Goal: Communication & Community: Answer question/provide support

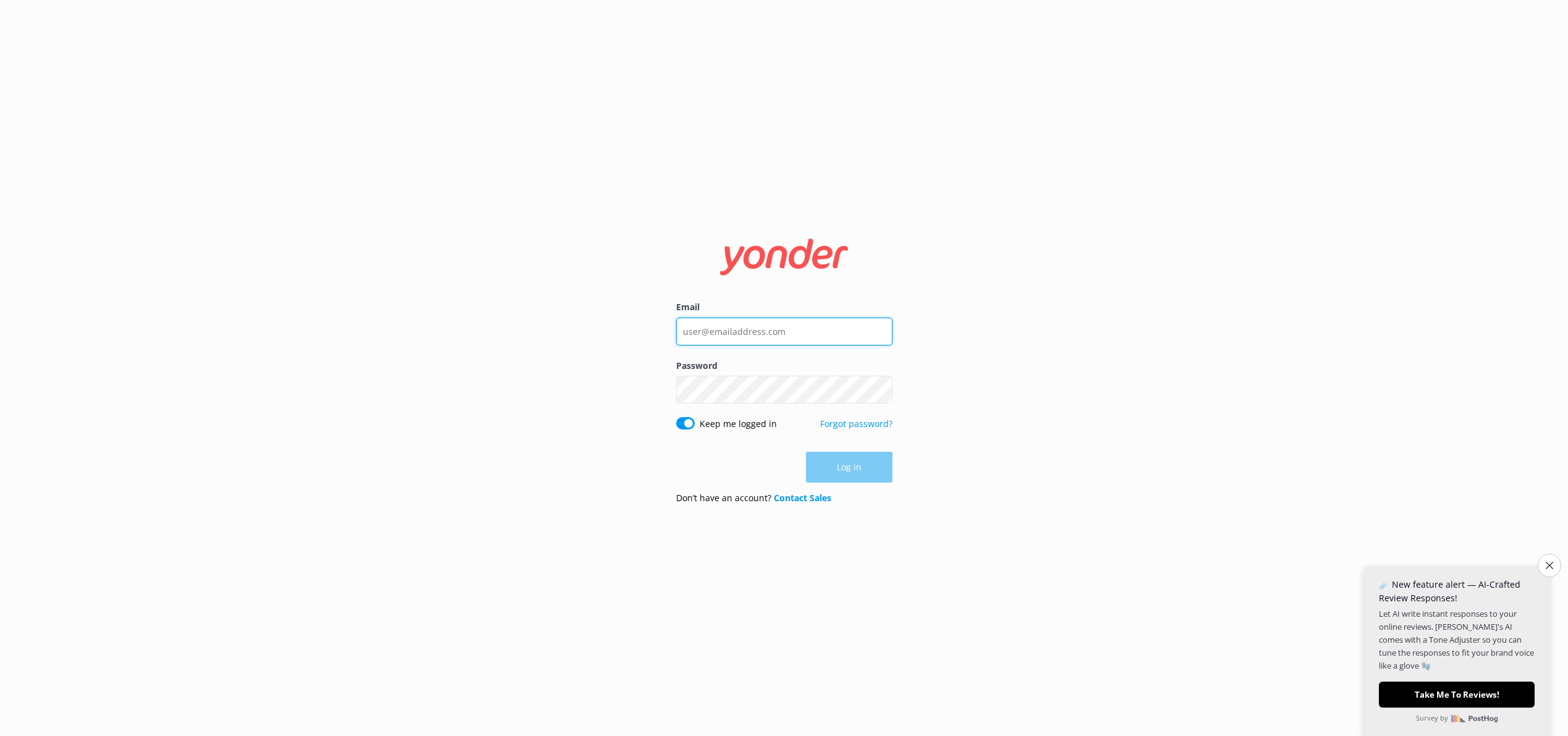
type input "[EMAIL_ADDRESS][DOMAIN_NAME]"
click at [886, 467] on button "Log in" at bounding box center [849, 468] width 87 height 31
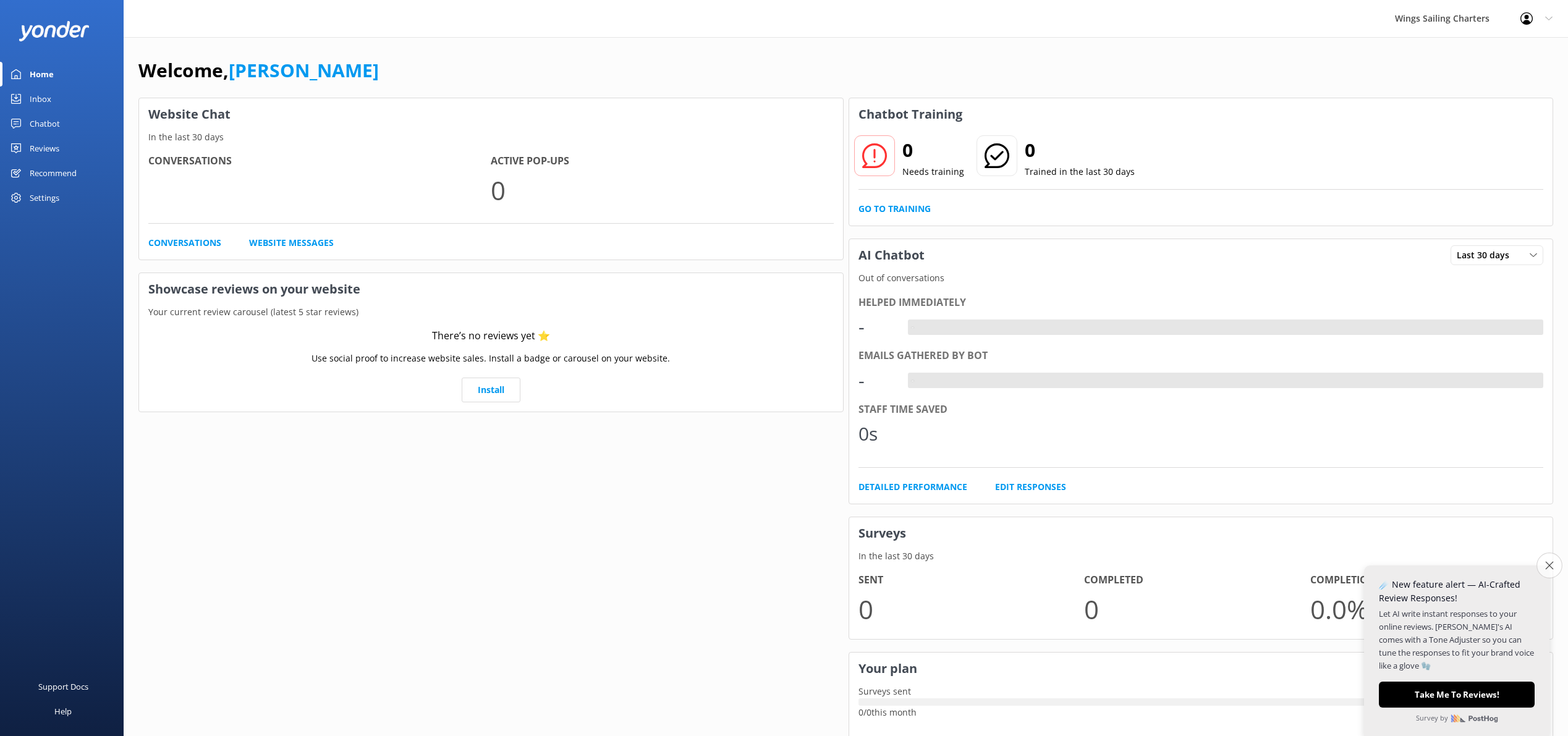
click at [1547, 564] on icon "Close survey" at bounding box center [1549, 565] width 8 height 8
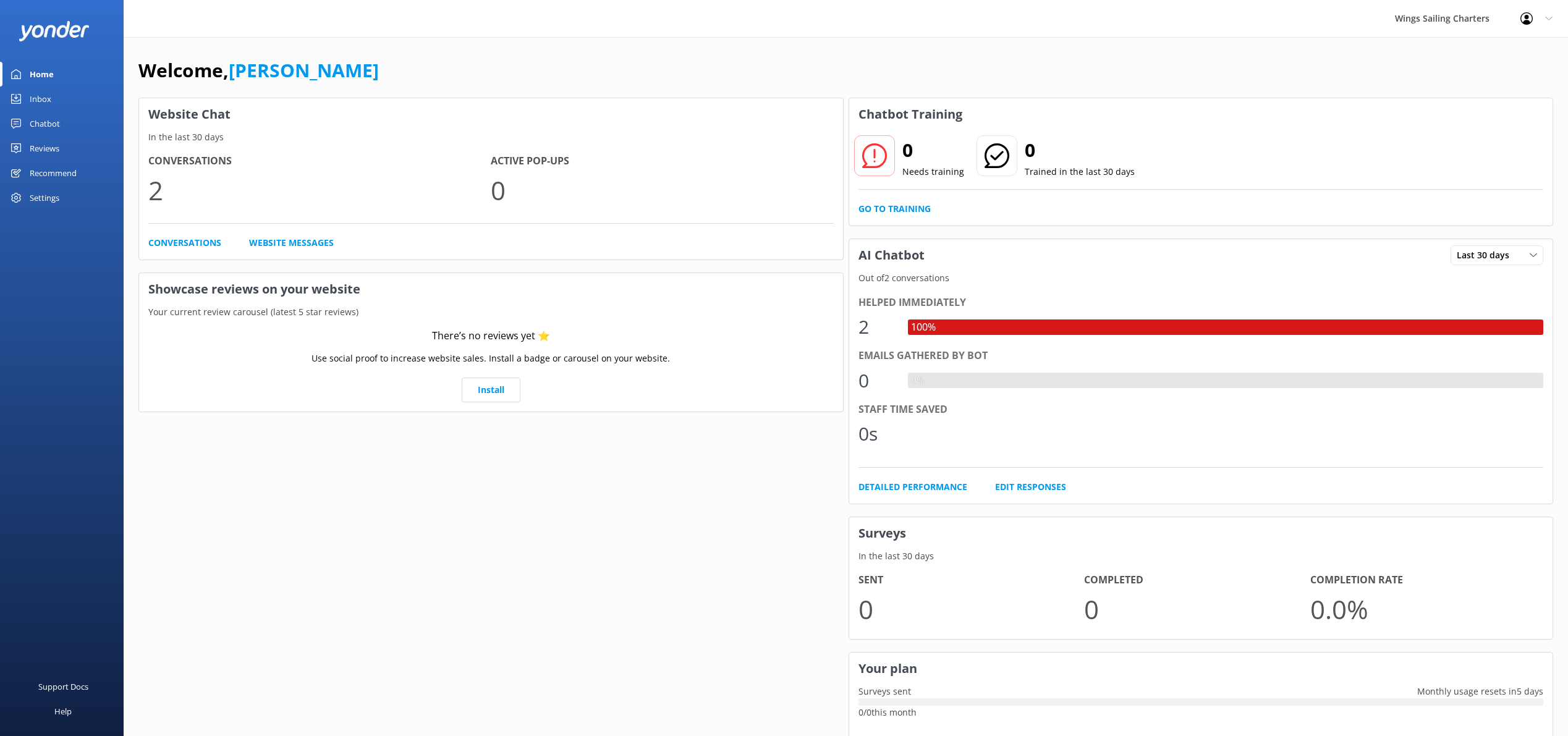
click at [41, 94] on div "Inbox" at bounding box center [41, 99] width 22 height 24
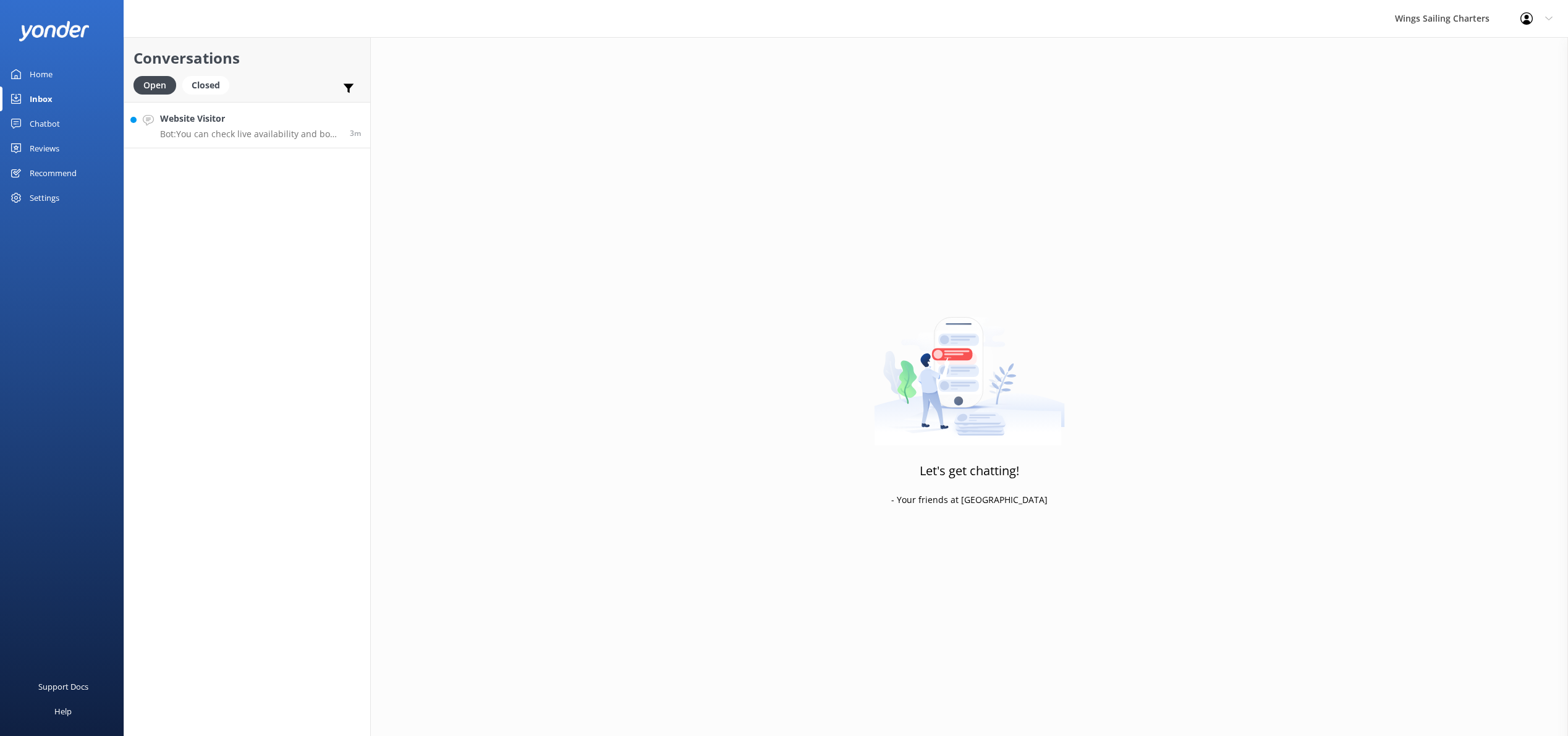
click at [274, 125] on h4 "Website Visitor" at bounding box center [250, 119] width 180 height 14
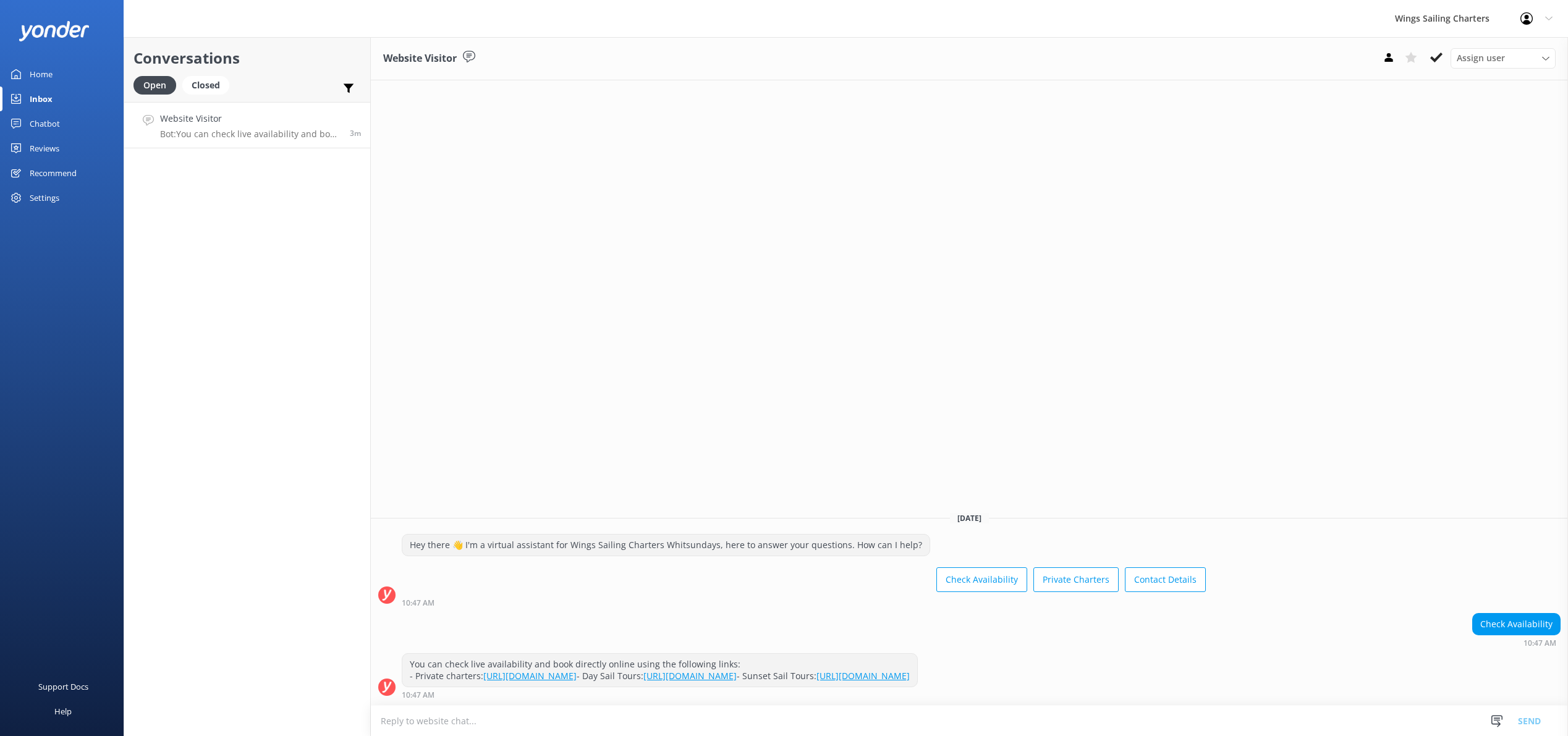
click at [50, 123] on div "Chatbot" at bounding box center [45, 123] width 30 height 24
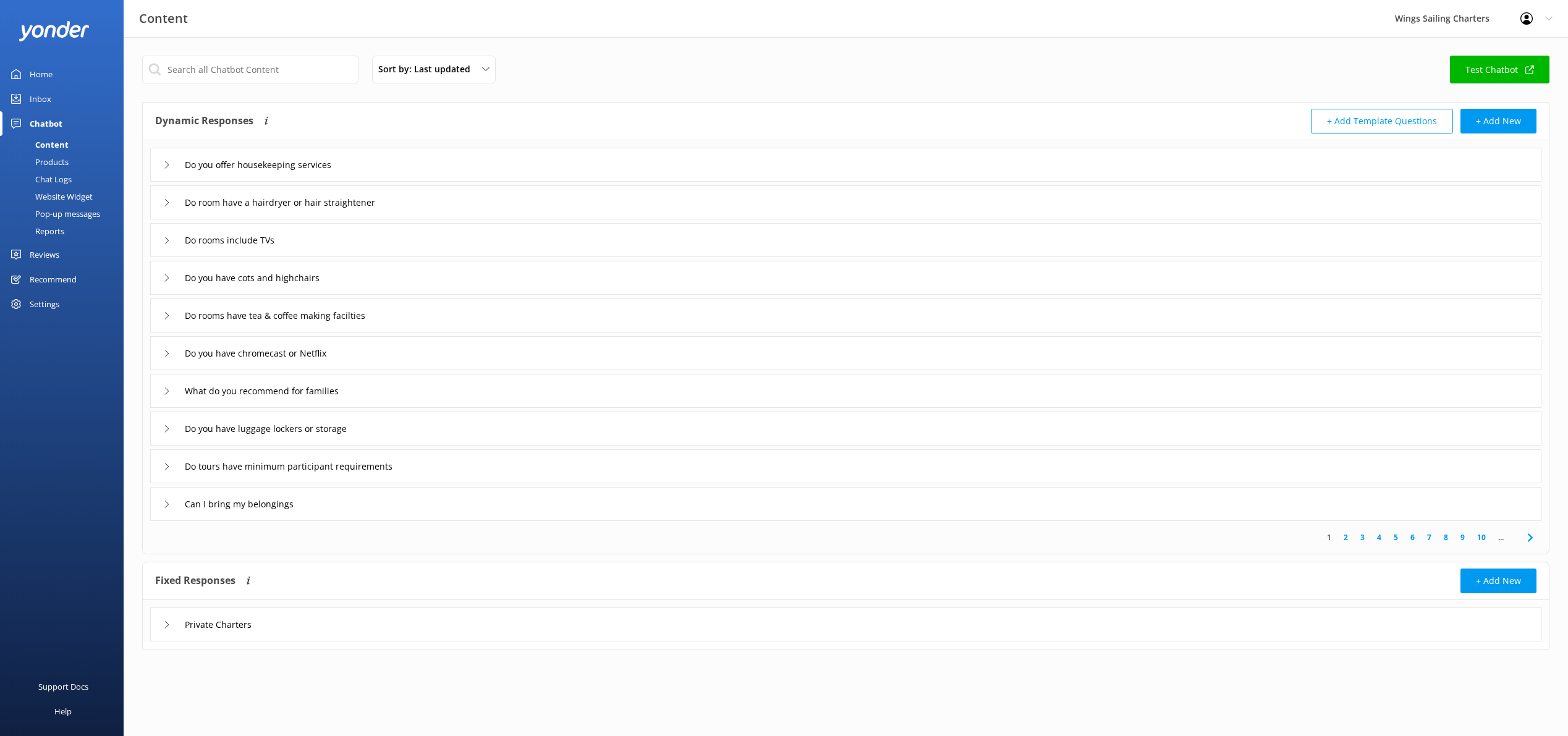
click at [415, 387] on div "What do you recommend for families" at bounding box center [845, 391] width 1391 height 34
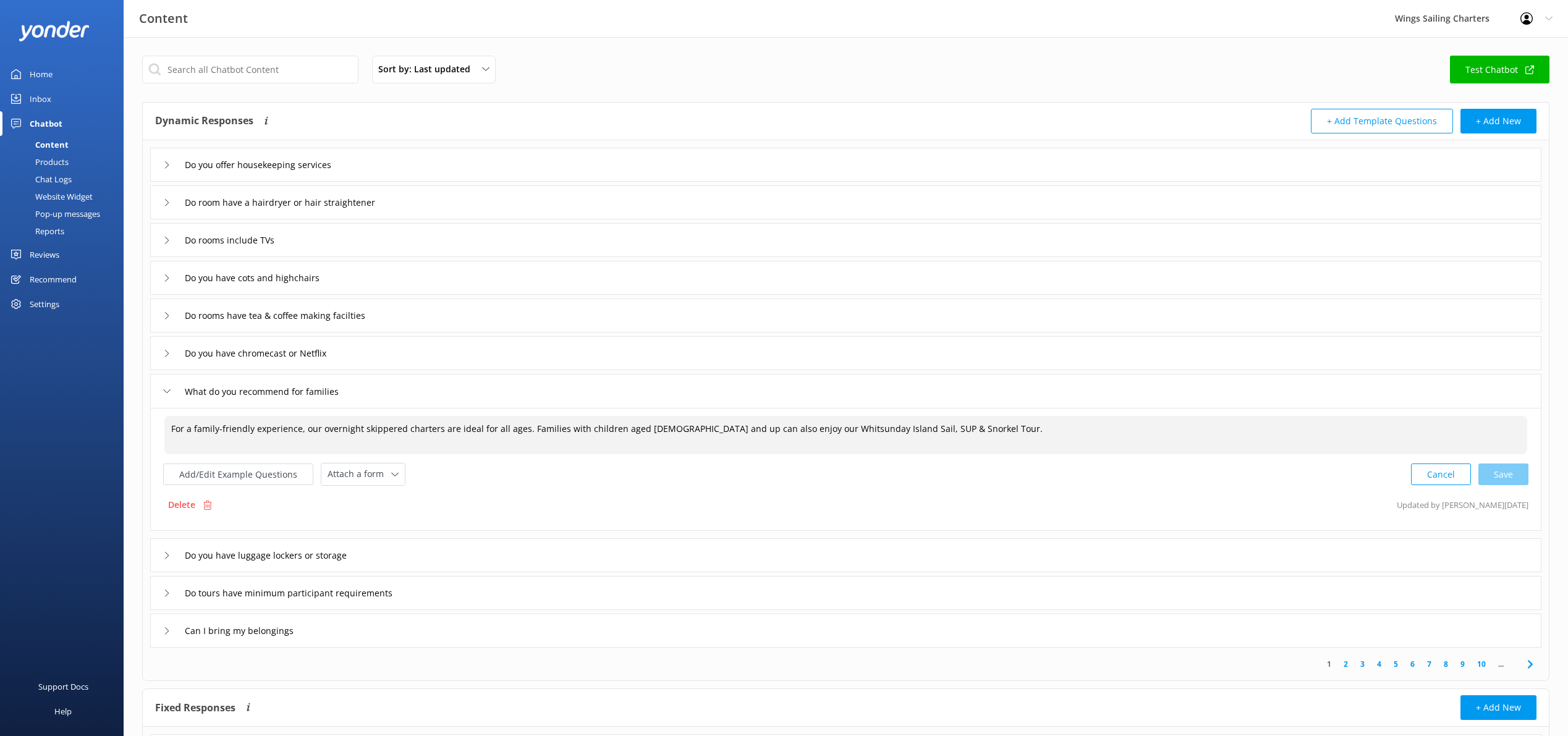
drag, startPoint x: 521, startPoint y: 431, endPoint x: 168, endPoint y: 426, distance: 353.0
click at [168, 426] on textarea "For a family-friendly experience, our overnight skippered charters are ideal fo…" at bounding box center [845, 435] width 1363 height 38
click at [609, 433] on textarea "Families with children aged [DEMOGRAPHIC_DATA] and up can also enjoy our Whitsu…" at bounding box center [845, 435] width 1363 height 38
drag, startPoint x: 352, startPoint y: 434, endPoint x: 358, endPoint y: 432, distance: 6.3
click at [352, 434] on textarea "Families with children aged [DEMOGRAPHIC_DATA] and up can also enjoy our Whitsu…" at bounding box center [845, 435] width 1363 height 38
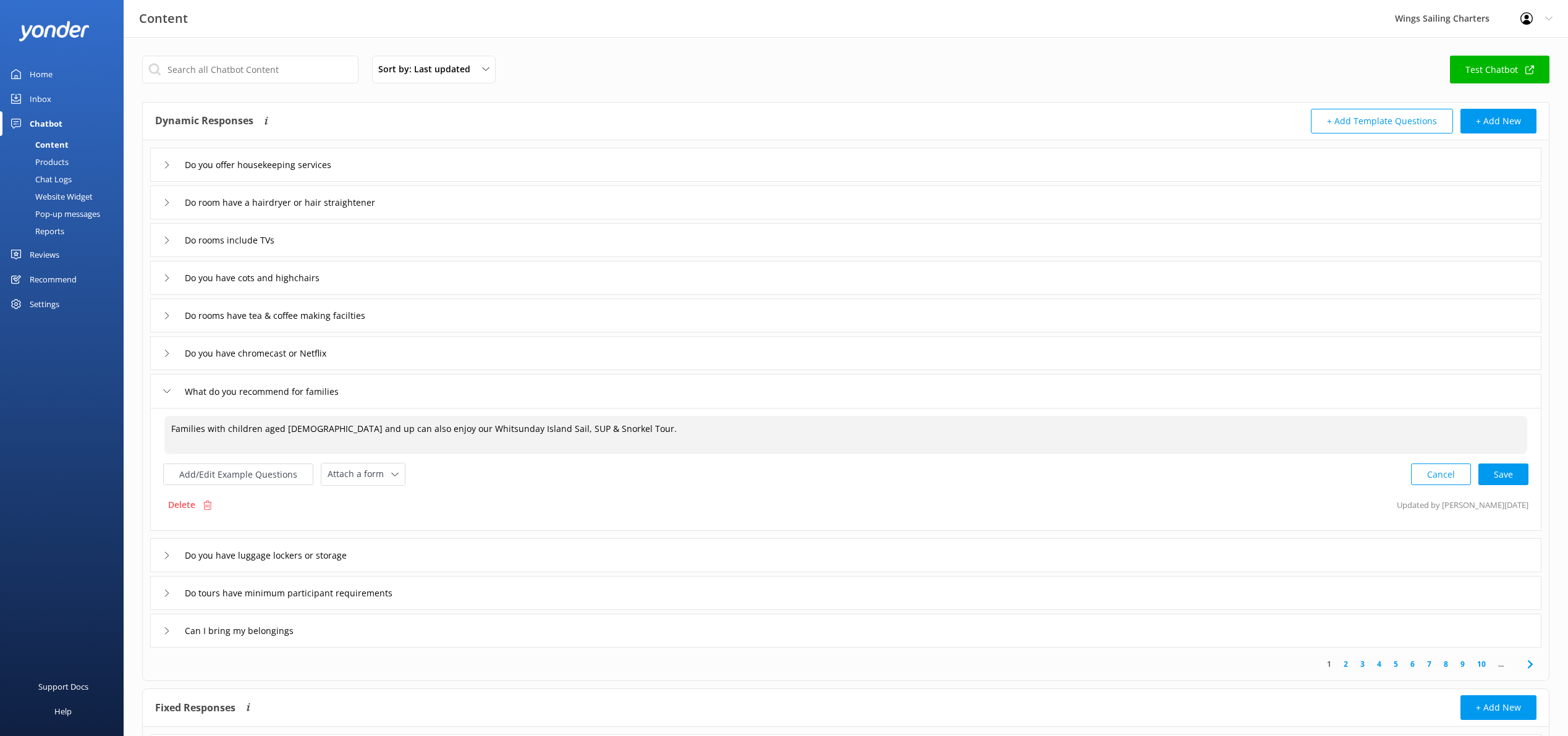
click at [355, 433] on textarea "Families with children aged [DEMOGRAPHIC_DATA] and up can also enjoy our Whitsu…" at bounding box center [845, 435] width 1363 height 38
click at [578, 431] on textarea "Families with children aged [DEMOGRAPHIC_DATA] and up can enjoy our Whitsunday …" at bounding box center [845, 435] width 1363 height 38
paste textarea "For a family-friendly experience, our overnight skippered charters are ideal fo…"
click at [764, 431] on textarea "Families with children aged [DEMOGRAPHIC_DATA] and up can enjoy our Whitsunday …" at bounding box center [845, 435] width 1363 height 38
click at [847, 431] on textarea "Families with children aged [DEMOGRAPHIC_DATA] and up can enjoy our Whitsunday …" at bounding box center [845, 435] width 1363 height 38
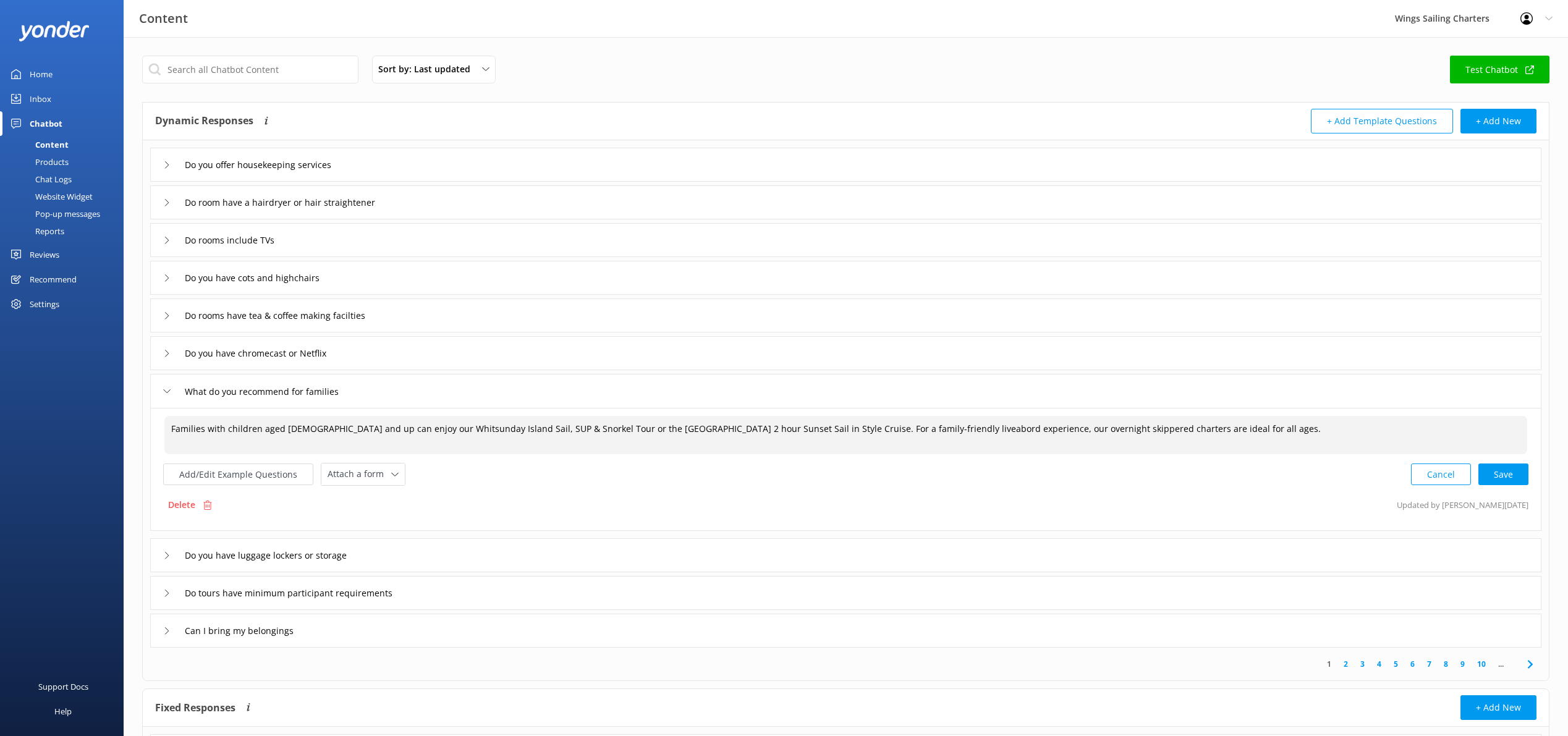
click at [878, 429] on textarea "Families with children aged [DEMOGRAPHIC_DATA] and up can enjoy our Whitsunday …" at bounding box center [845, 435] width 1363 height 38
drag, startPoint x: 1078, startPoint y: 429, endPoint x: 1046, endPoint y: 431, distance: 32.1
click at [1046, 431] on textarea "Families with children aged [DEMOGRAPHIC_DATA] and up can enjoy our Whitsunday …" at bounding box center [845, 435] width 1363 height 38
click at [1175, 431] on textarea "Families with children aged [DEMOGRAPHIC_DATA] and up can enjoy our Whitsunday …" at bounding box center [845, 435] width 1363 height 38
click at [1515, 472] on div "Cancel Loading.." at bounding box center [1470, 474] width 117 height 23
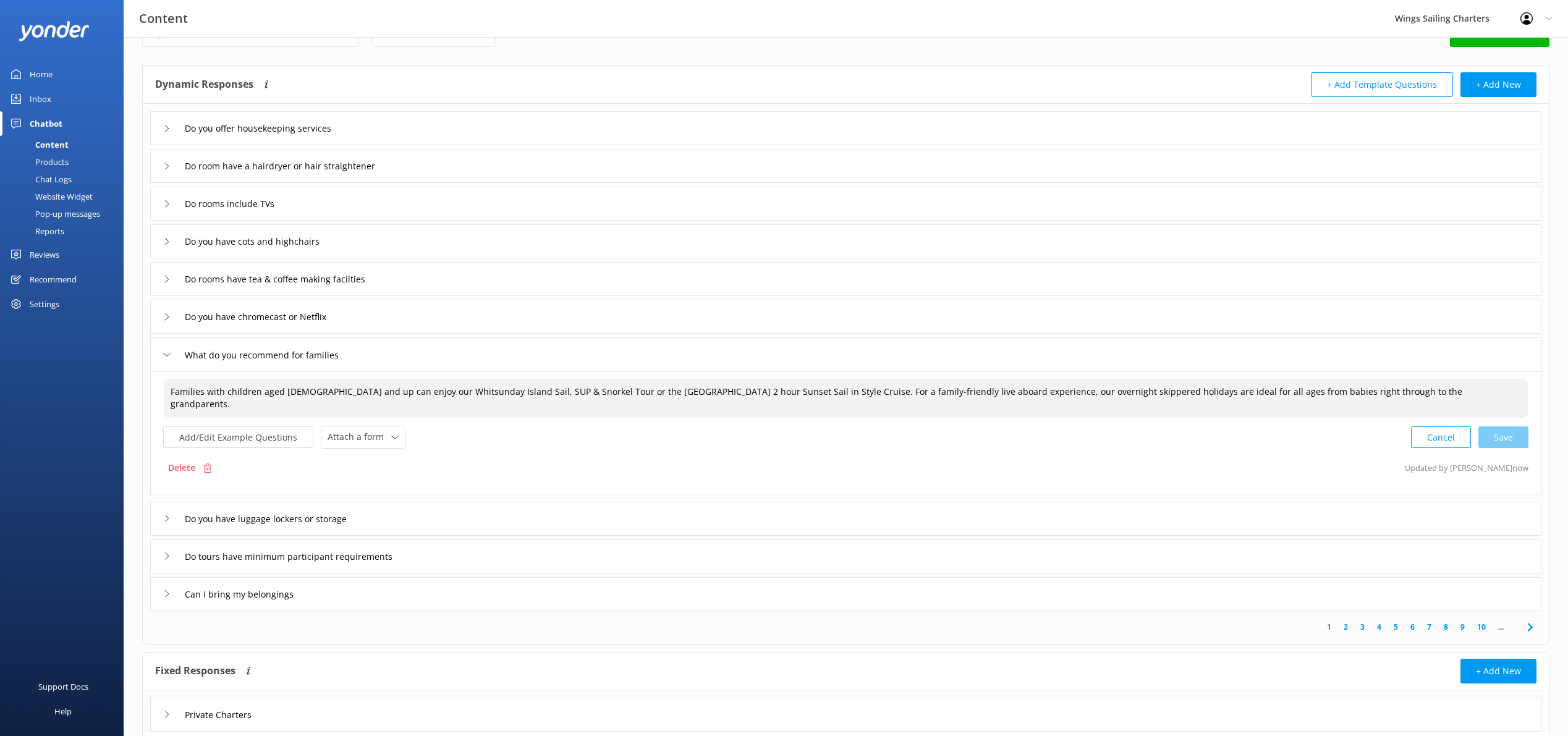
scroll to position [39, 0]
click at [1498, 432] on div "Cancel Save" at bounding box center [1469, 435] width 118 height 23
type textarea "Families with children aged [DEMOGRAPHIC_DATA] and up can enjoy our Whitsunday …"
click at [164, 515] on icon at bounding box center [166, 516] width 7 height 7
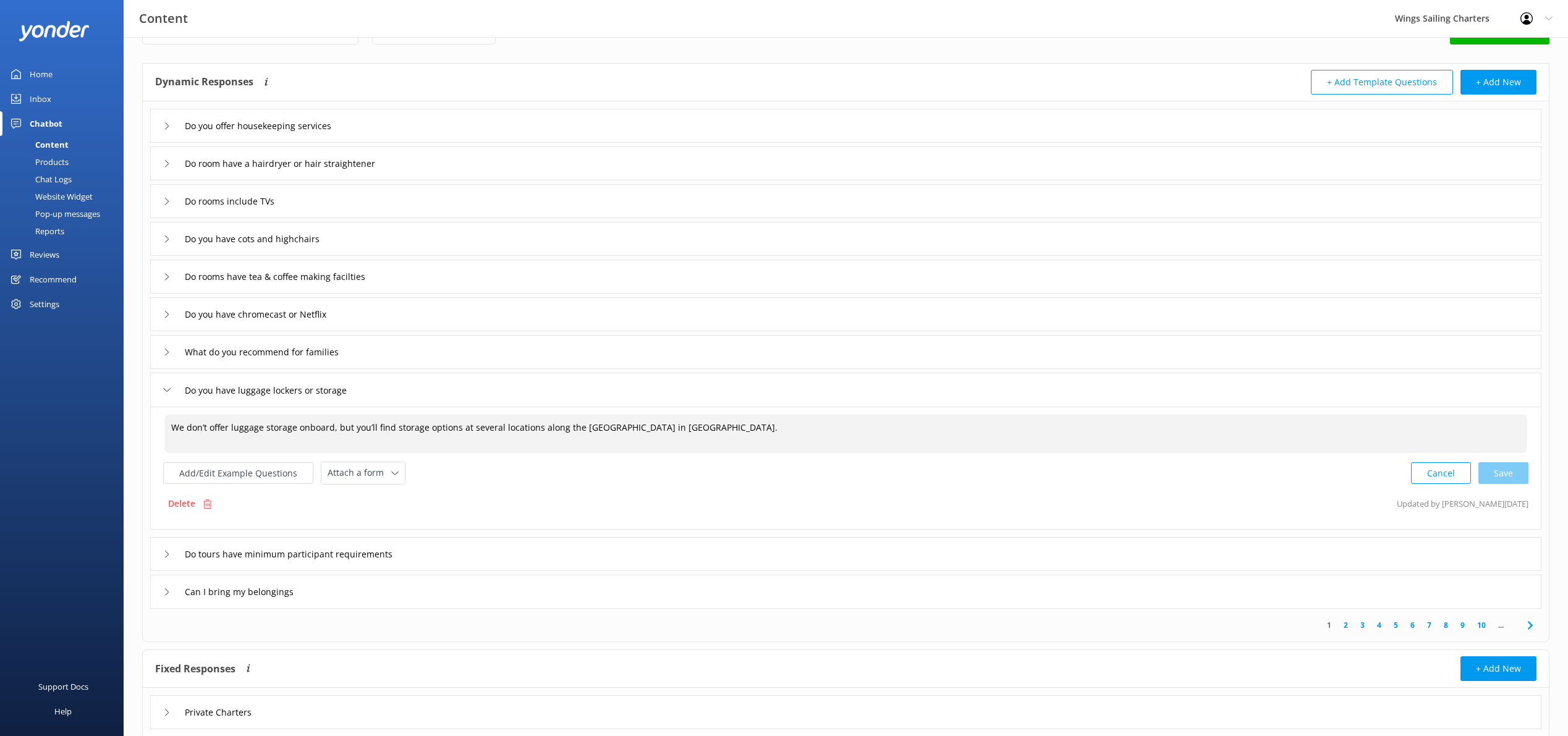
click at [707, 431] on textarea "We don’t offer luggage storage onboard, but you’ll find storage options at seve…" at bounding box center [845, 434] width 1363 height 38
click at [1503, 471] on div "Cancel Save" at bounding box center [1469, 473] width 118 height 23
type textarea "We don’t offer luggage storage onboard, but you’ll find storage options at seve…"
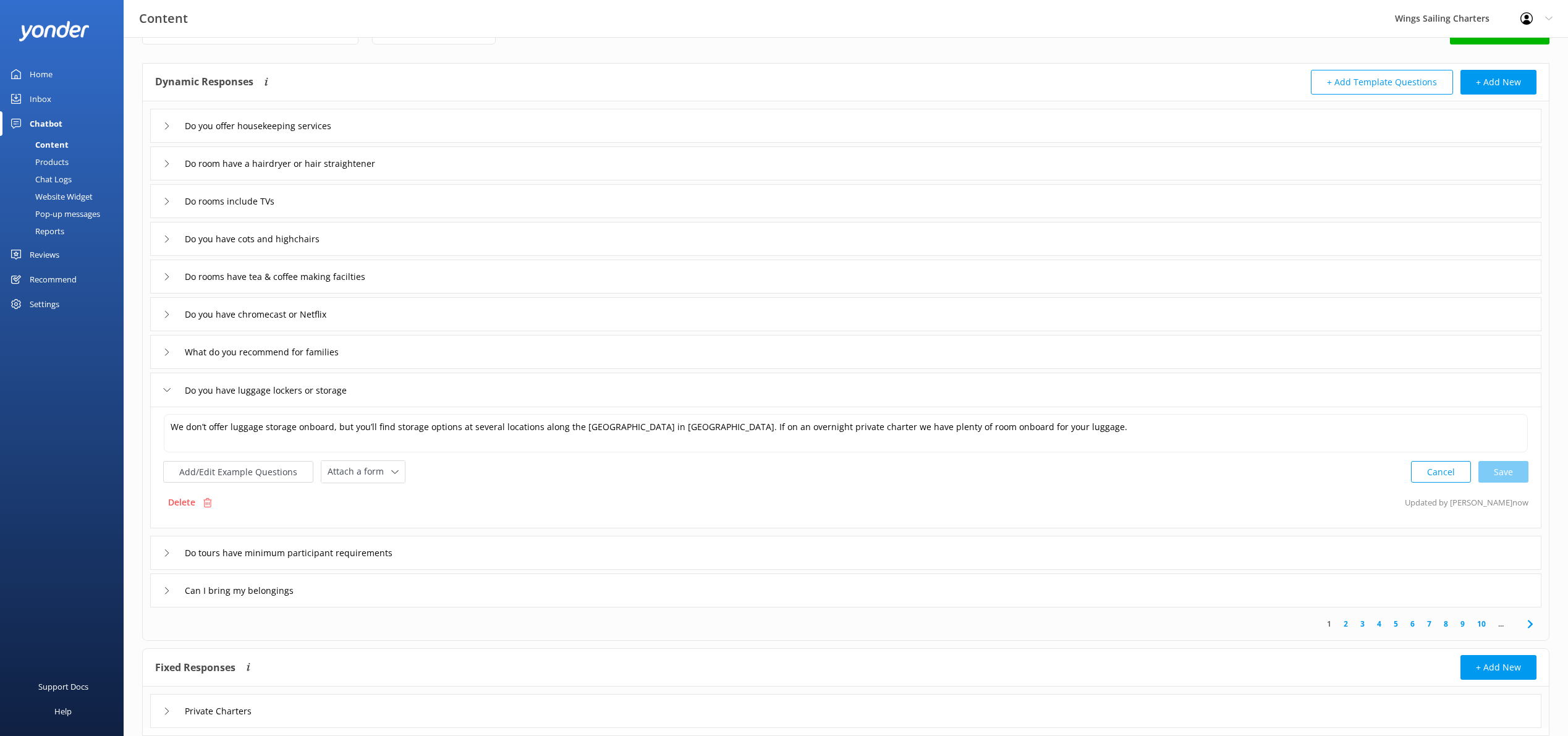
click at [167, 550] on icon at bounding box center [166, 553] width 7 height 7
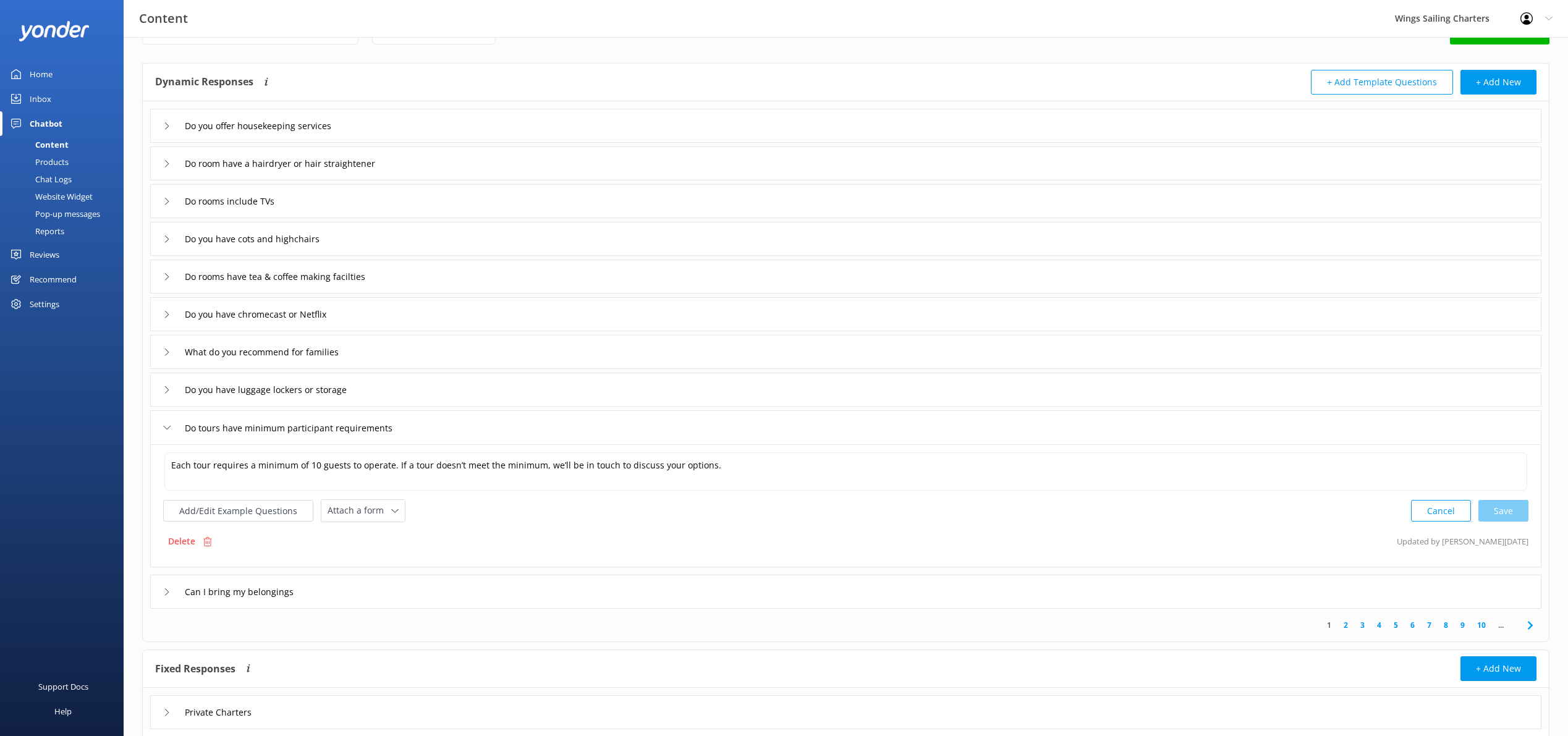
click at [164, 595] on icon at bounding box center [166, 591] width 7 height 7
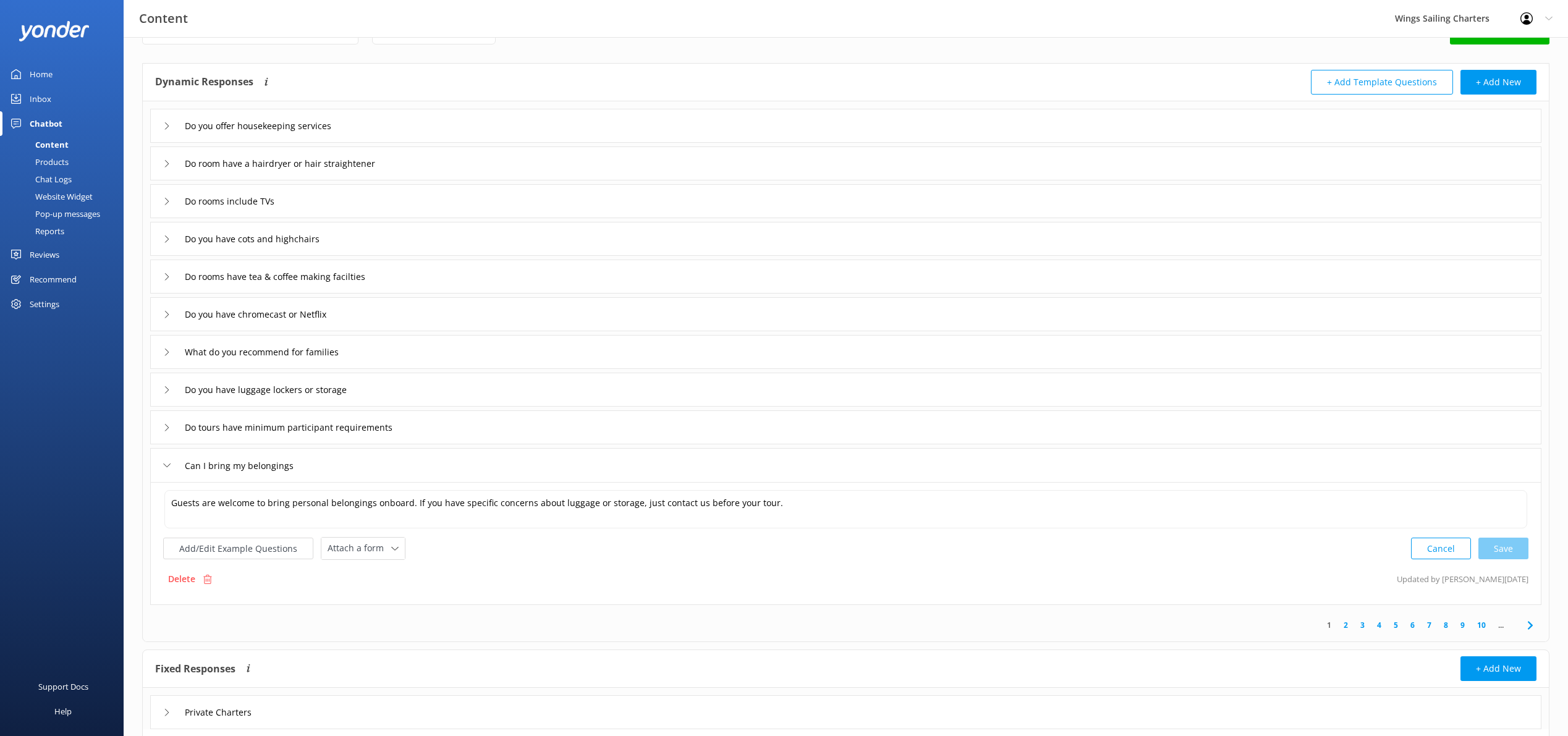
click at [163, 125] on icon at bounding box center [166, 126] width 7 height 7
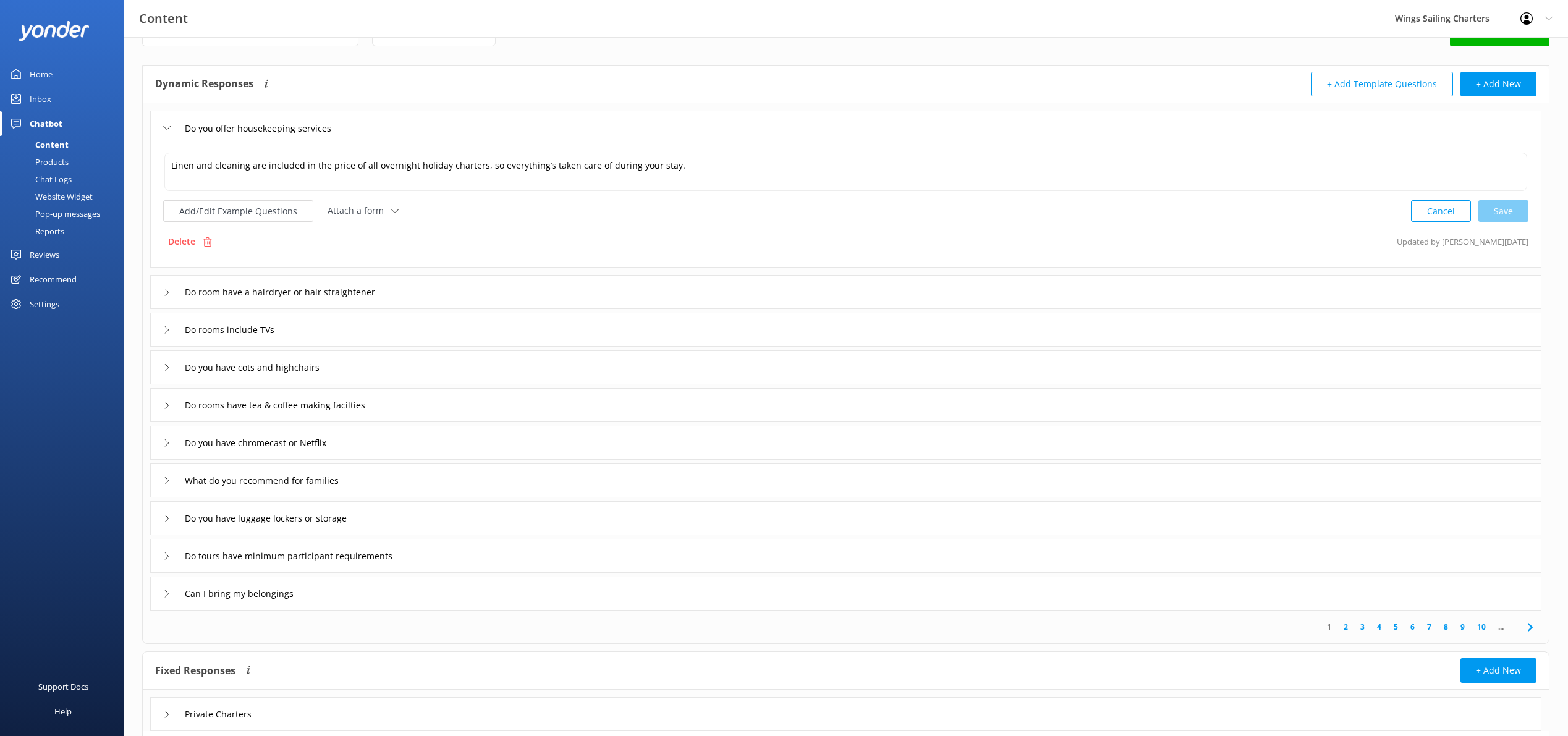
click at [164, 293] on icon at bounding box center [166, 292] width 7 height 7
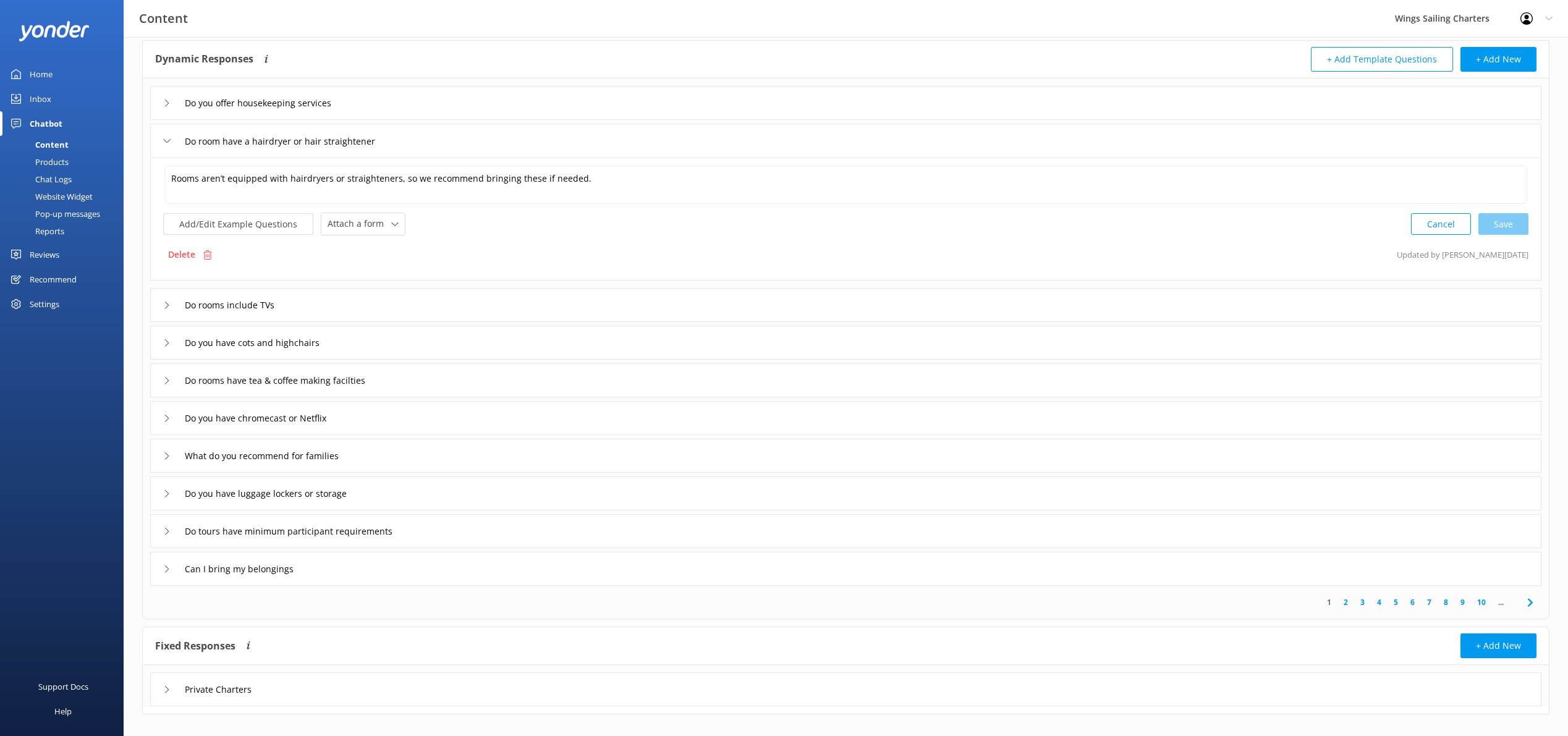
scroll to position [63, 0]
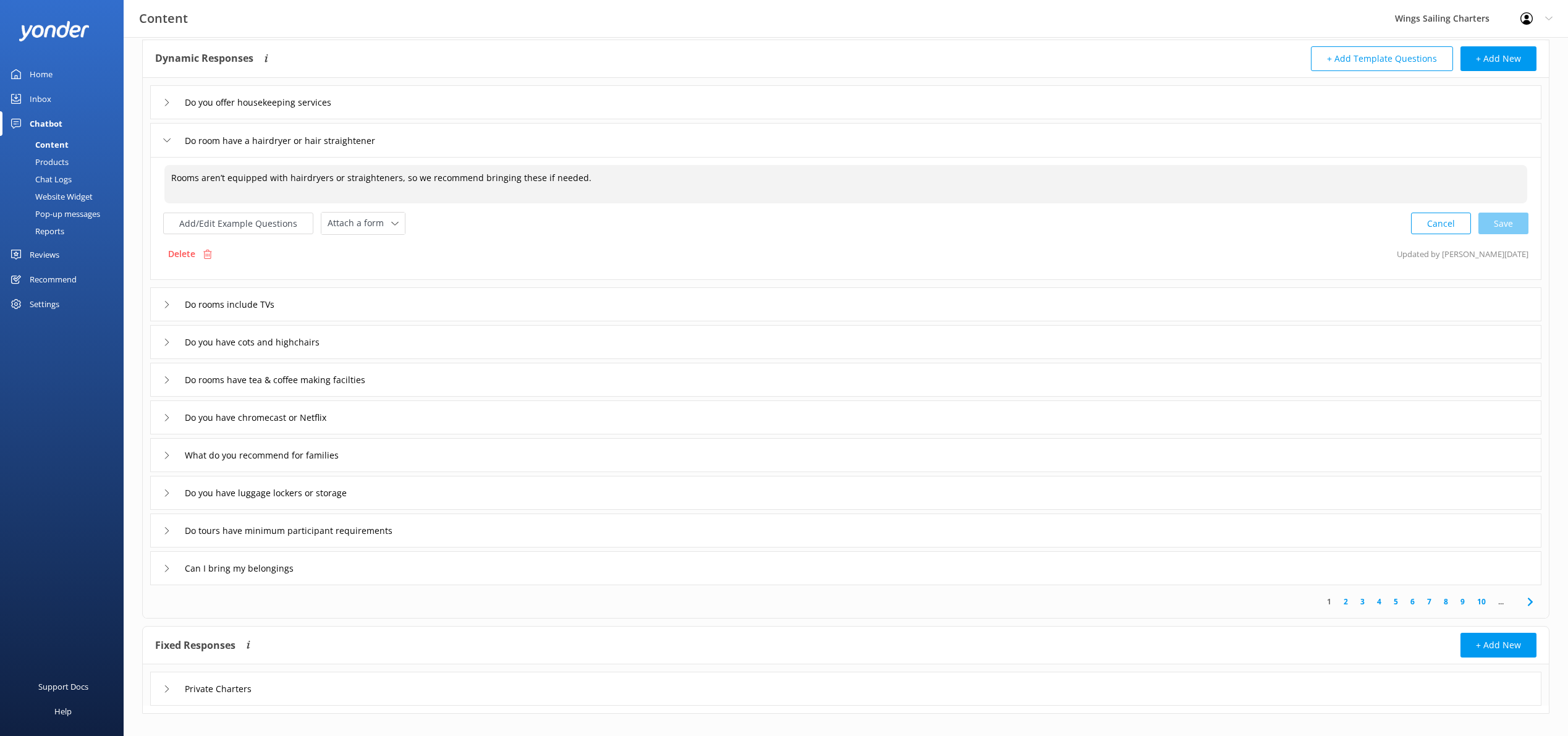
drag, startPoint x: 580, startPoint y: 179, endPoint x: 172, endPoint y: 180, distance: 408.0
click at [171, 180] on textarea "Rooms aren’t equipped with hairdryers or straighteners, so we recommend bringin…" at bounding box center [845, 184] width 1363 height 38
click at [238, 180] on textarea "No. We don't reccomend these onboard" at bounding box center [845, 184] width 1363 height 38
click at [354, 178] on textarea "No. We don't recommend these onboard" at bounding box center [845, 184] width 1363 height 38
click at [1499, 223] on div "Cancel Loading.." at bounding box center [1470, 222] width 117 height 23
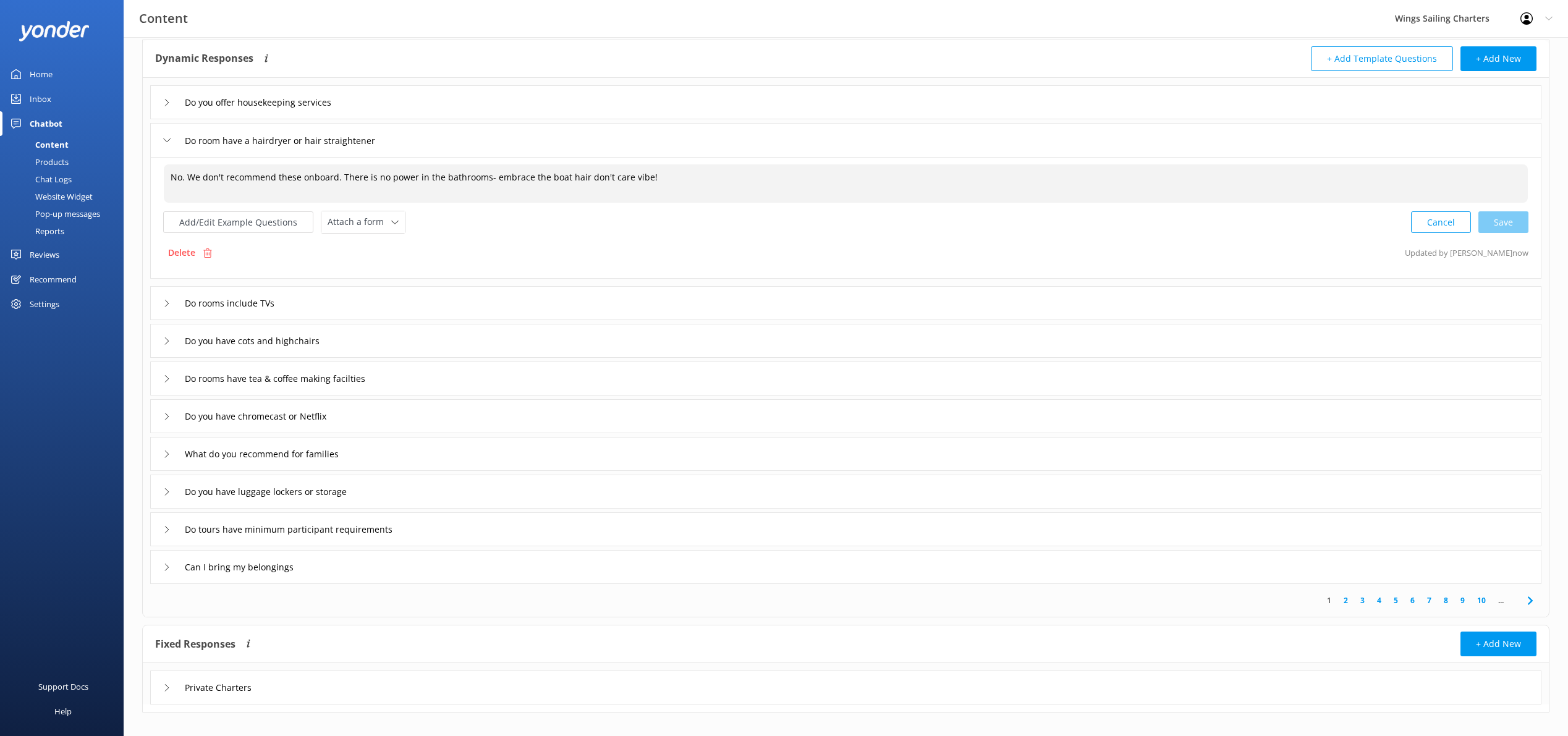
type textarea "No. We don't recommend these onboard. There is no power in the bathrooms- embra…"
click at [160, 303] on div "Do rooms include TVs" at bounding box center [845, 303] width 1391 height 34
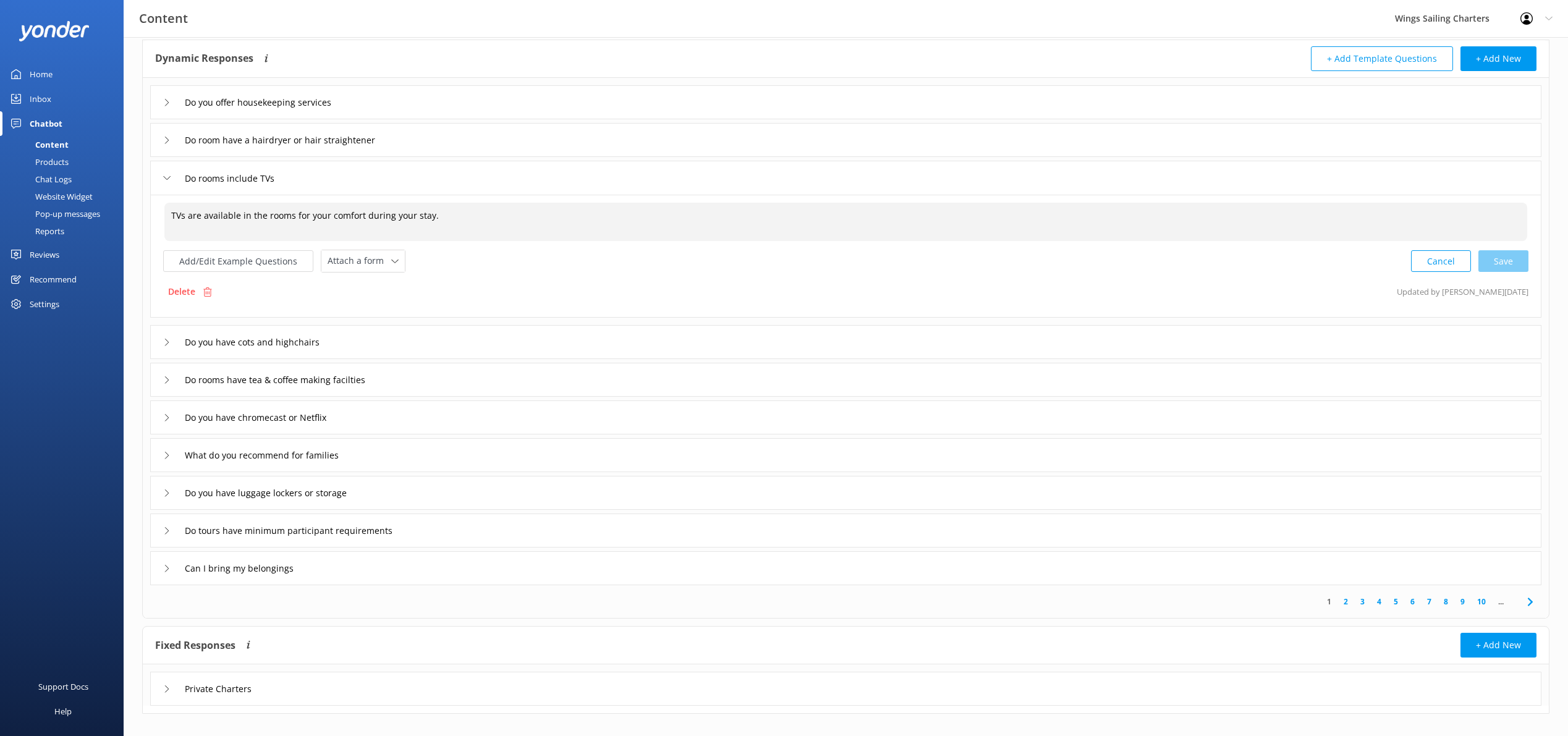
drag, startPoint x: 433, startPoint y: 218, endPoint x: 156, endPoint y: 213, distance: 277.0
click at [156, 213] on div "TVs are available in the rooms for your comfort during your stay. TVs are avail…" at bounding box center [845, 256] width 1391 height 123
click at [1513, 262] on div "Cancel Save" at bounding box center [1469, 261] width 118 height 23
click at [1505, 260] on div "Cancel Save" at bounding box center [1469, 260] width 118 height 23
type textarea "Wings III has a TV in the saloon area and 1 in the private cabin. They will onl…"
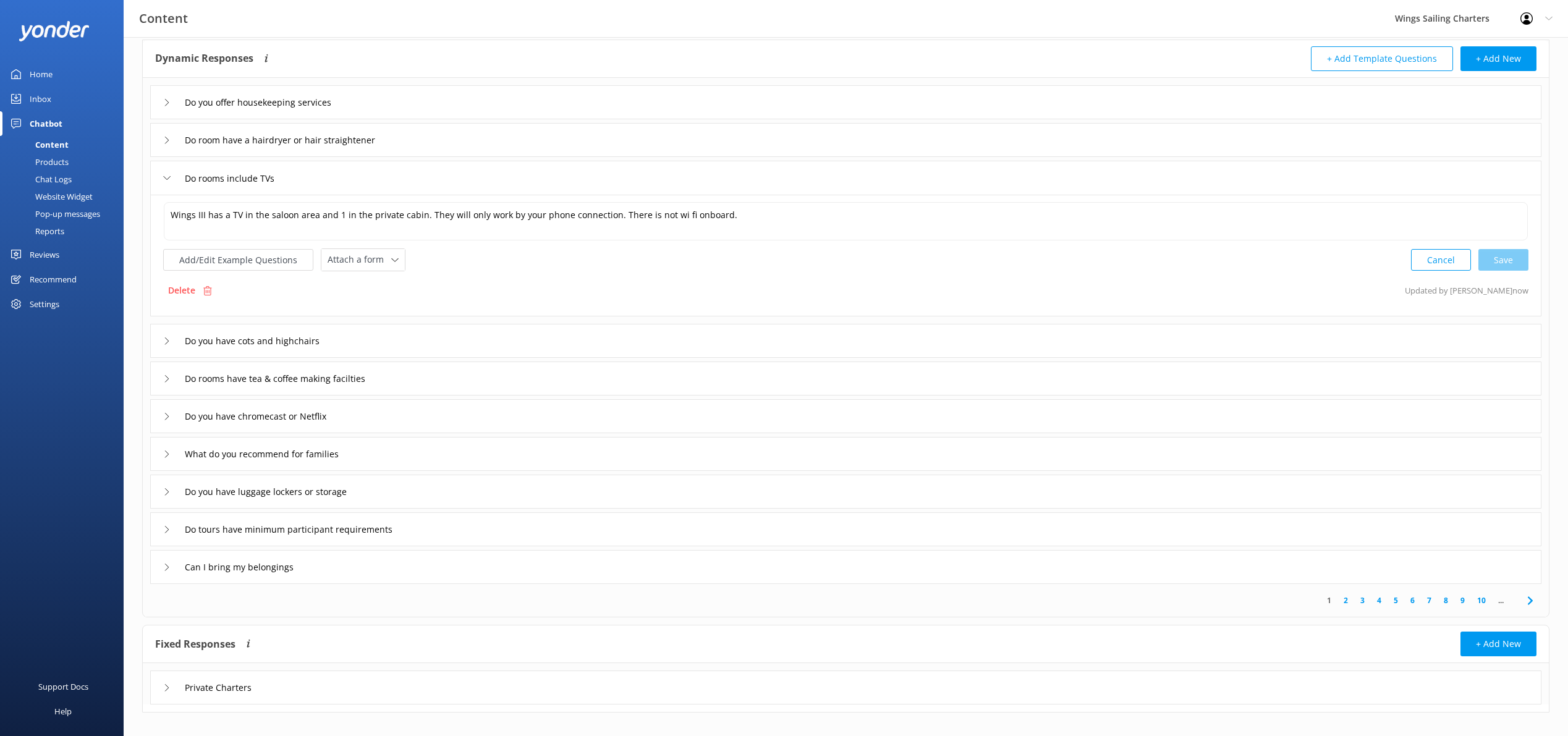
click at [607, 275] on div "Wings III has a TV in the saloon area and 1 in the private cabin. They will onl…" at bounding box center [845, 256] width 1391 height 122
click at [166, 175] on icon at bounding box center [166, 178] width 7 height 7
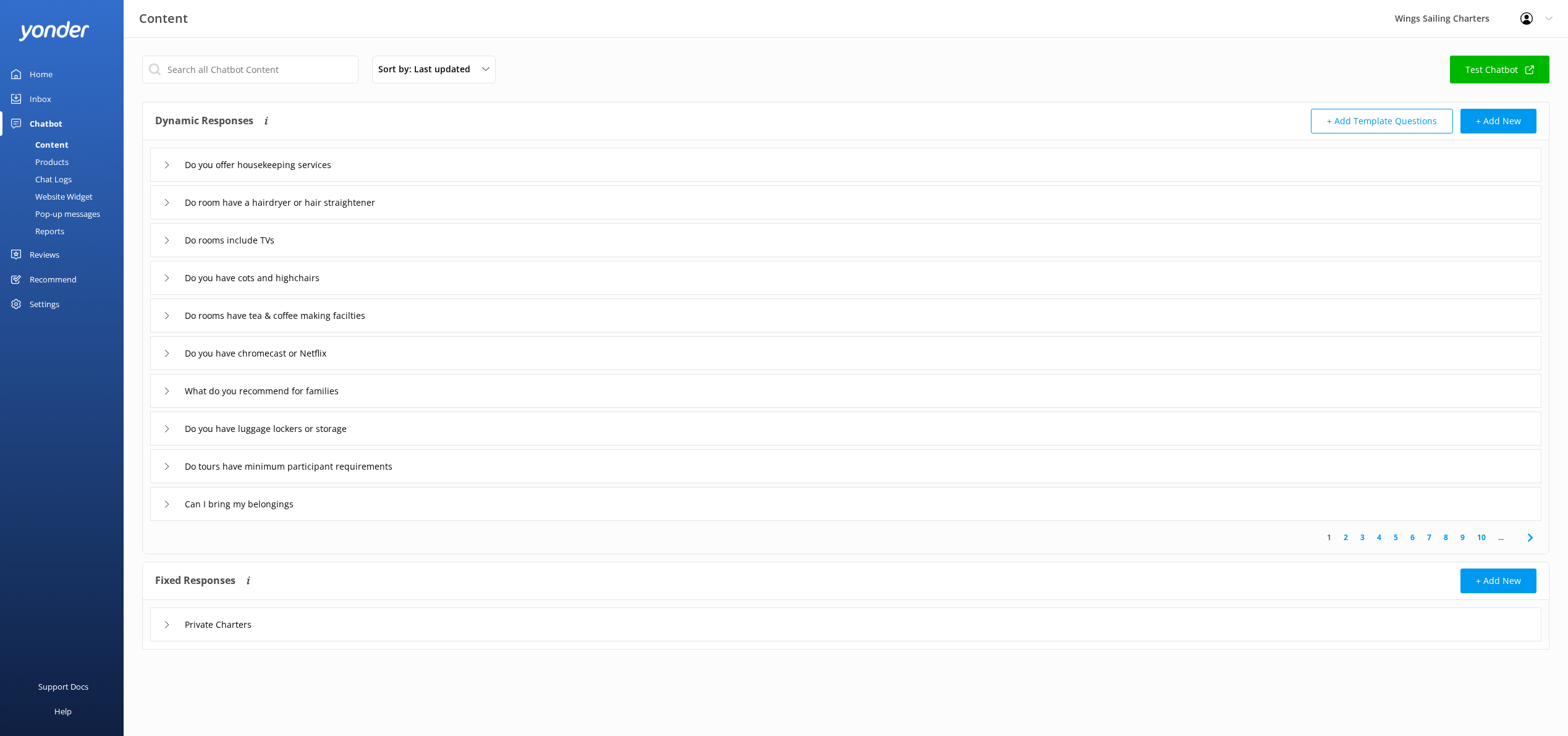
click at [164, 278] on icon at bounding box center [166, 278] width 7 height 7
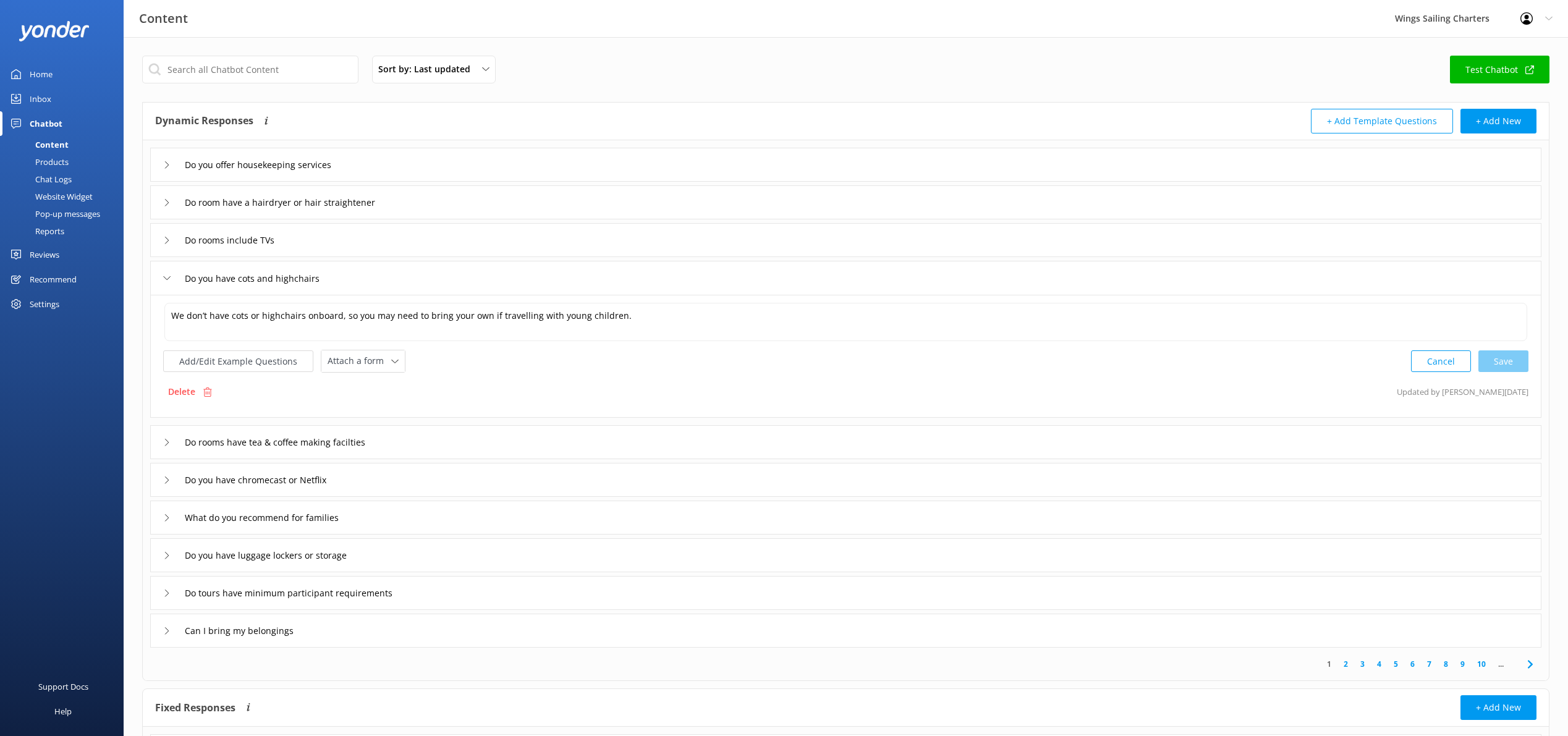
click at [164, 274] on div "Do you have cots and highchairs" at bounding box center [247, 278] width 168 height 20
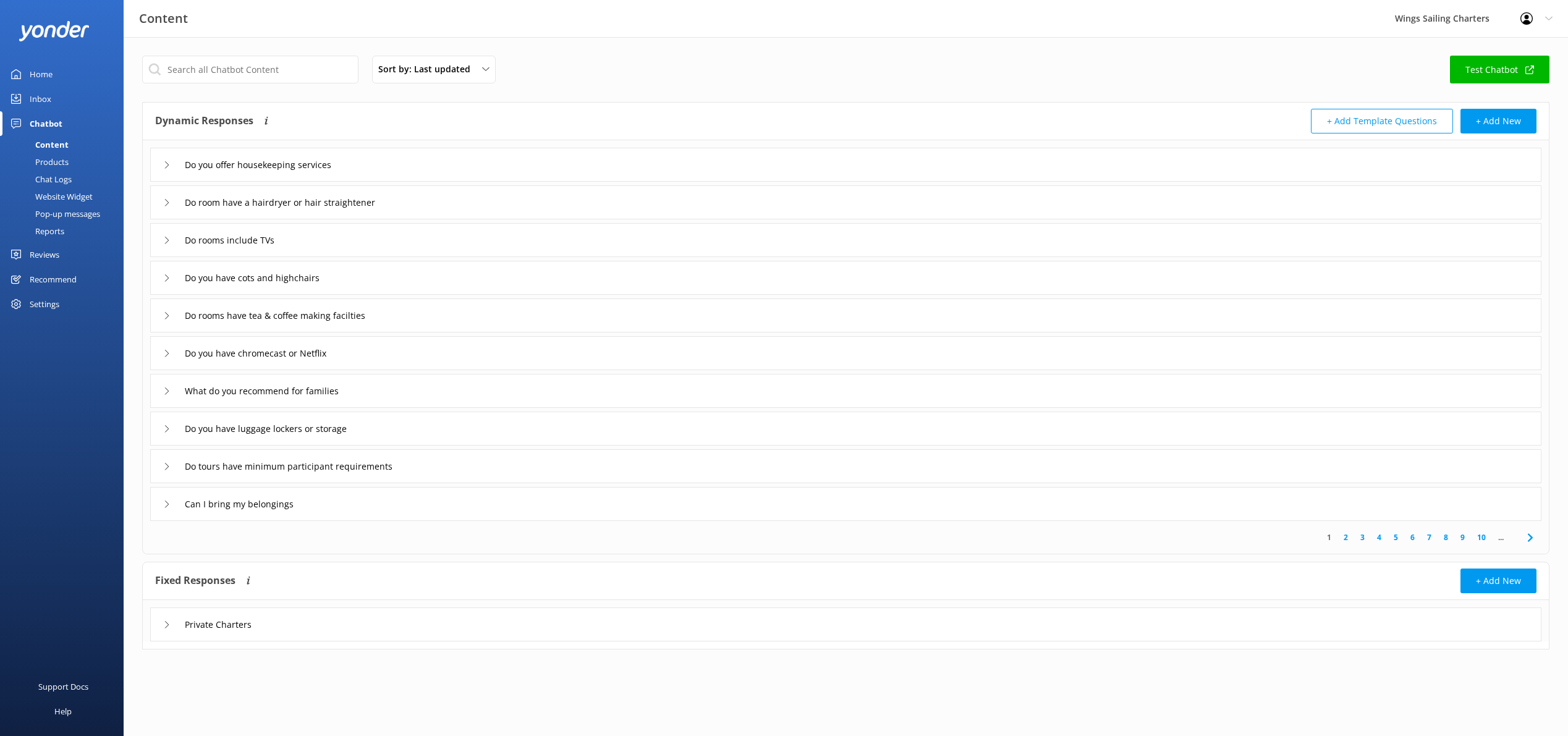
click at [163, 242] on icon at bounding box center [166, 240] width 7 height 7
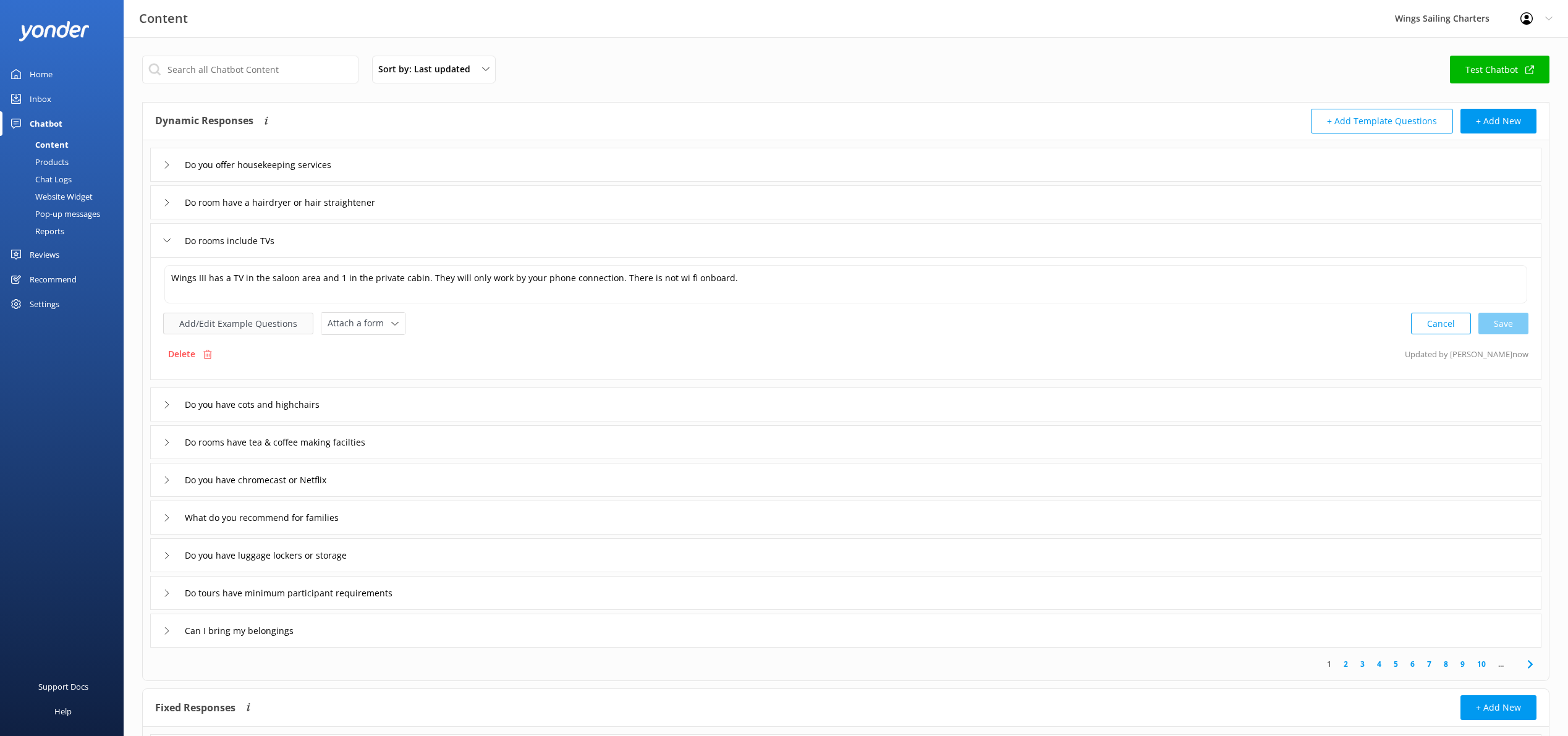
click at [210, 325] on button "Add/Edit Example Questions" at bounding box center [238, 323] width 150 height 22
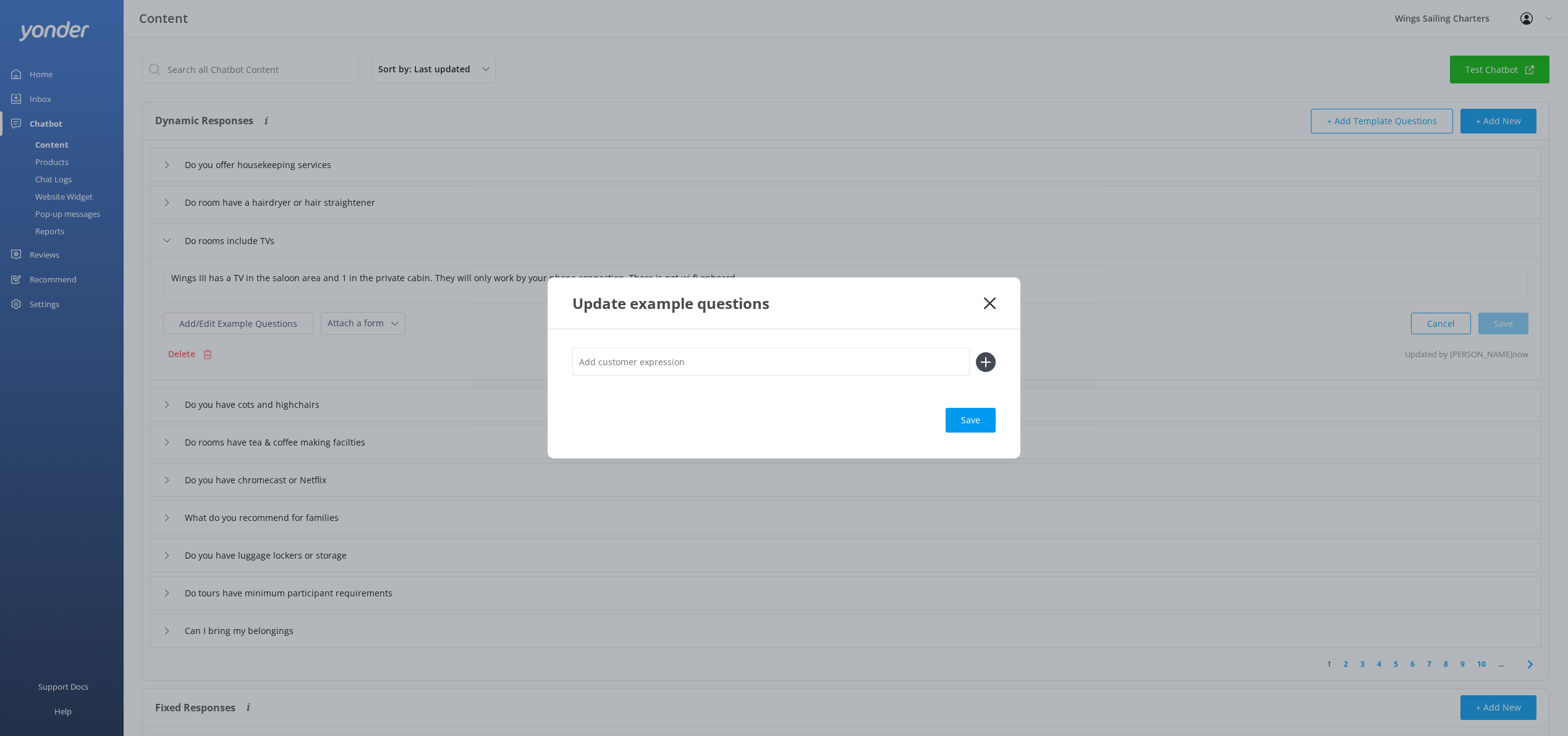
click at [819, 363] on input "text" at bounding box center [771, 362] width 397 height 28
click at [986, 360] on use at bounding box center [986, 362] width 11 height 11
click at [993, 303] on icon at bounding box center [989, 303] width 11 height 12
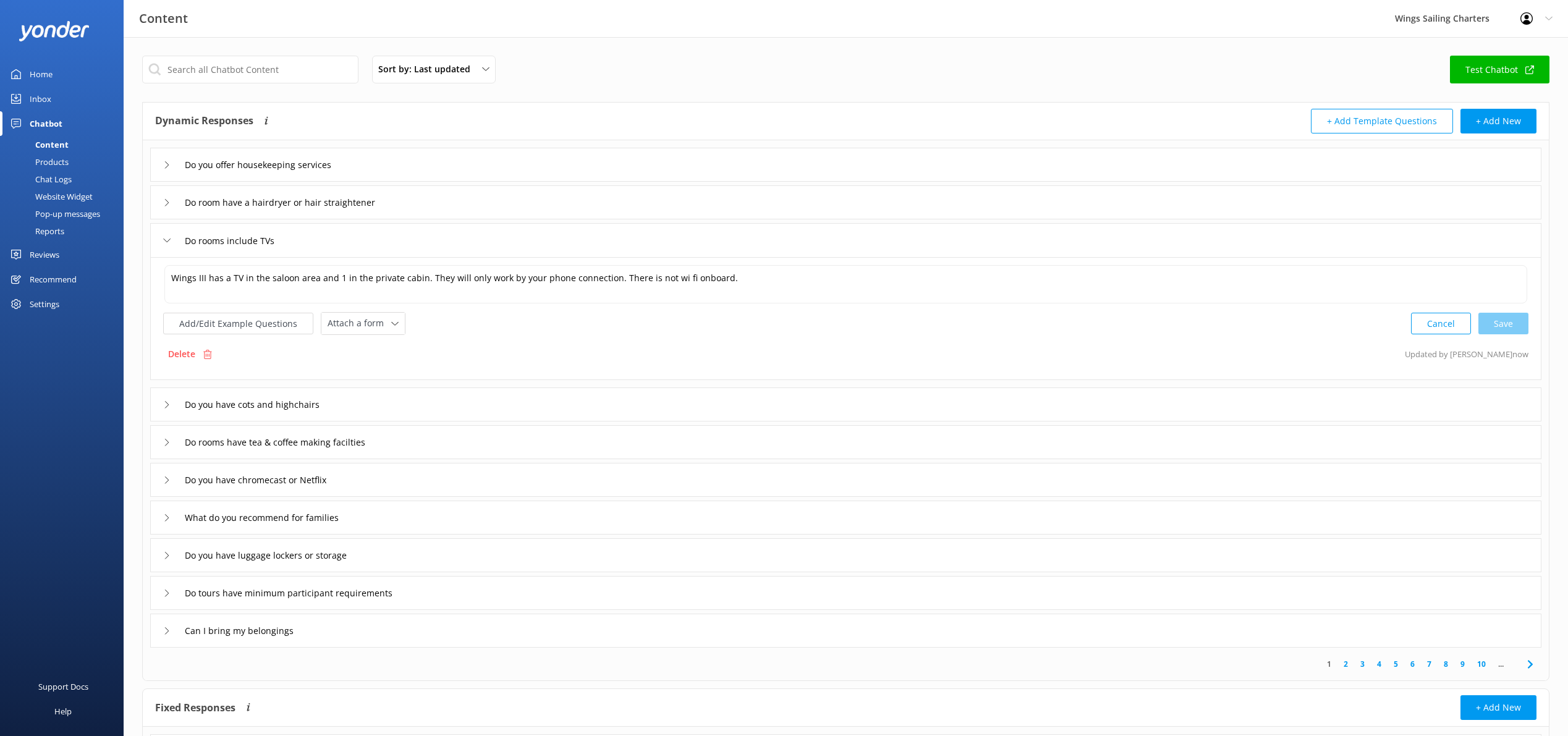
click at [169, 241] on icon at bounding box center [166, 240] width 7 height 7
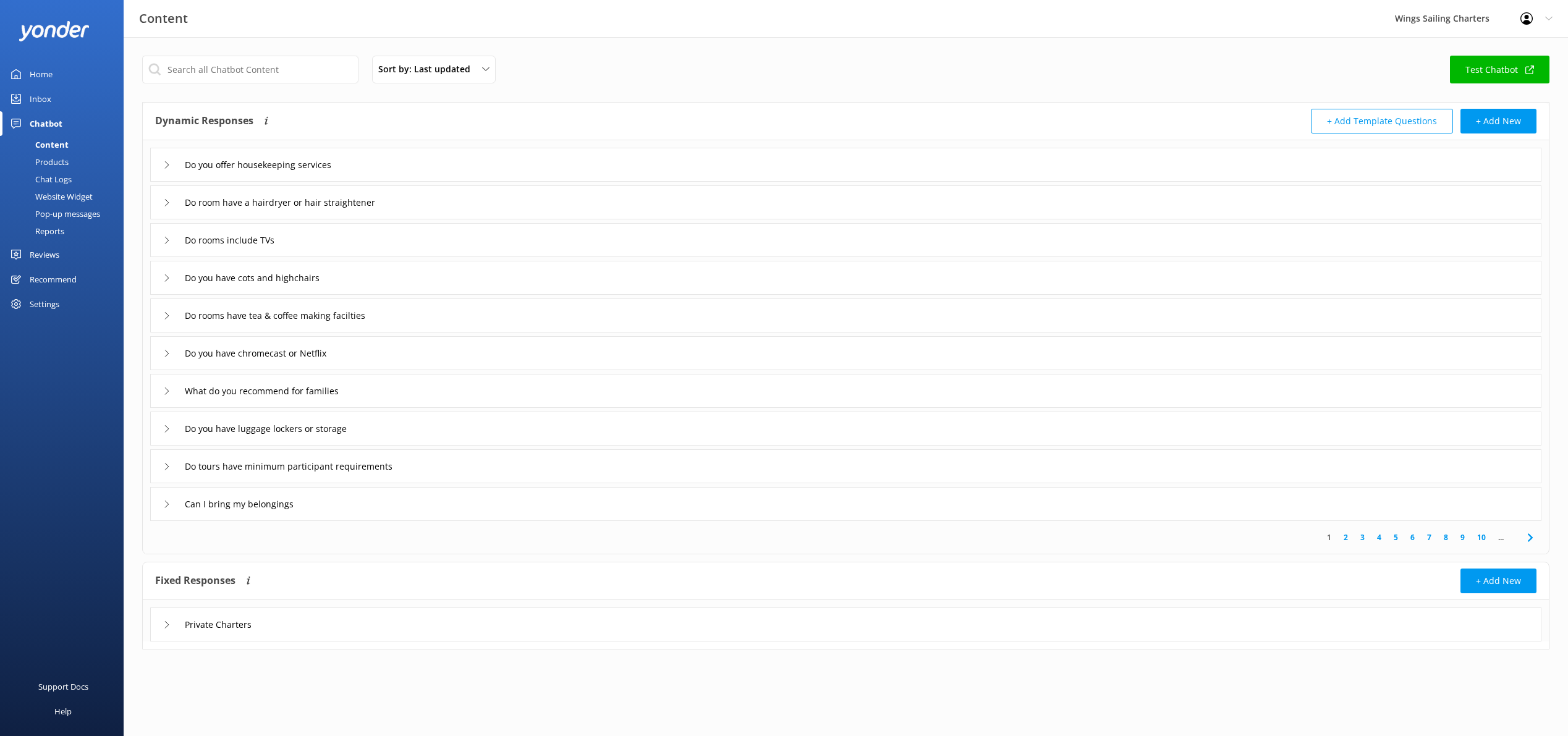
click at [163, 350] on icon at bounding box center [166, 353] width 7 height 7
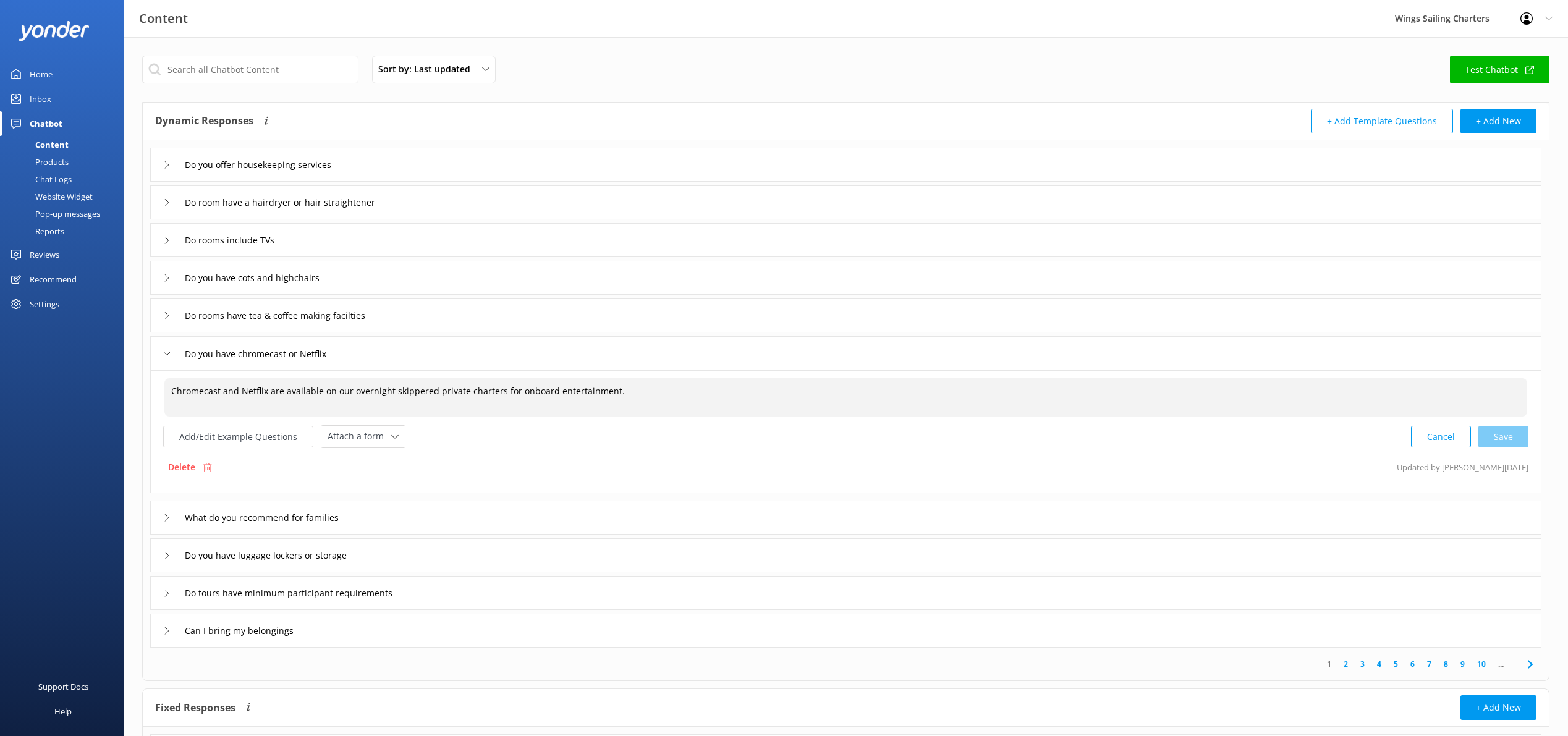
click at [617, 392] on textarea "Chromecast and Netflix are available on our overnight skippered private charter…" at bounding box center [845, 397] width 1363 height 38
drag, startPoint x: 798, startPoint y: 392, endPoint x: 812, endPoint y: 389, distance: 14.3
click at [798, 392] on textarea "Chromecast and Netflix are available on our overnight skippered private charter…" at bounding box center [845, 397] width 1363 height 38
click at [927, 392] on textarea "Chromecast and Netflix are available on our overnight skippered private charter…" at bounding box center [845, 397] width 1363 height 38
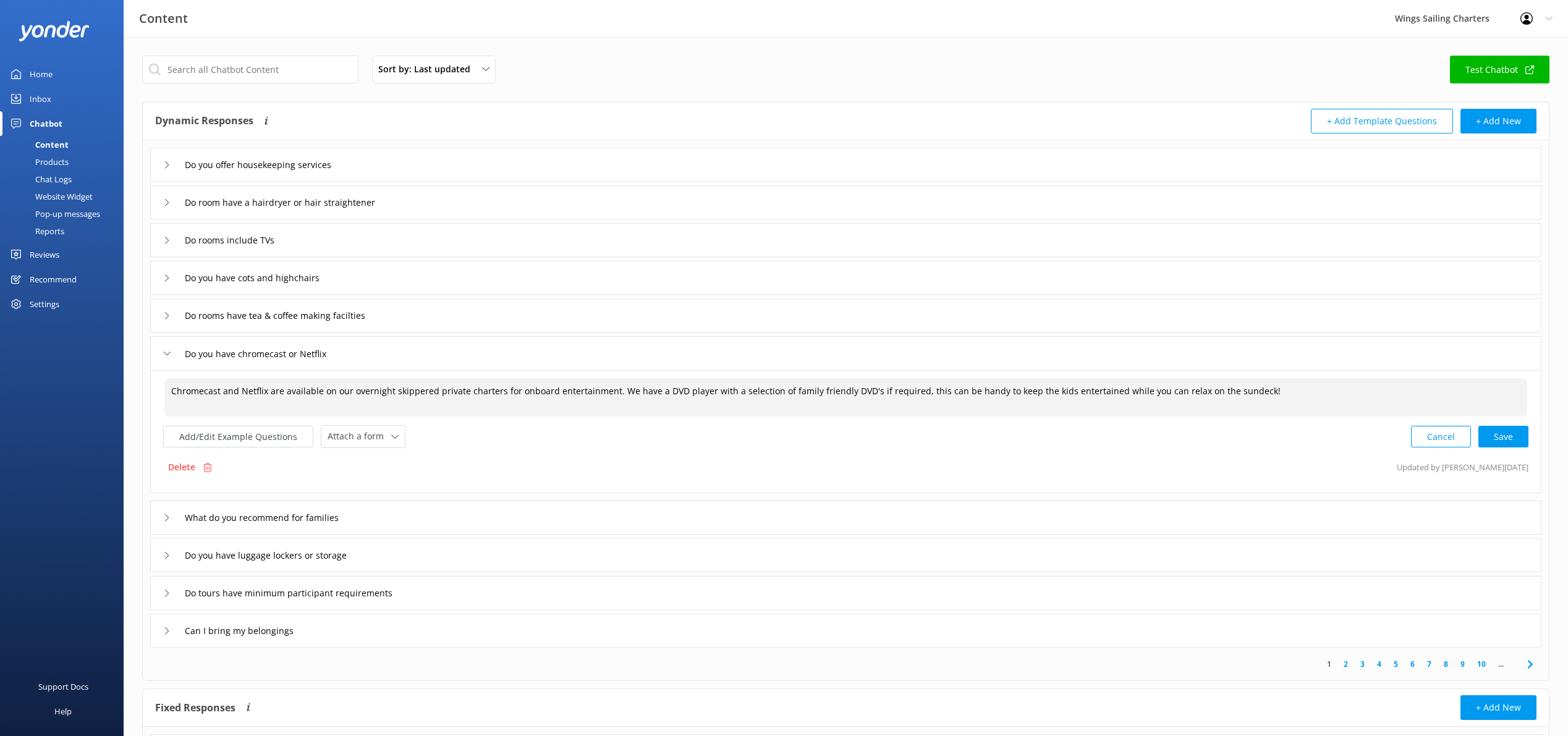
scroll to position [24, 0]
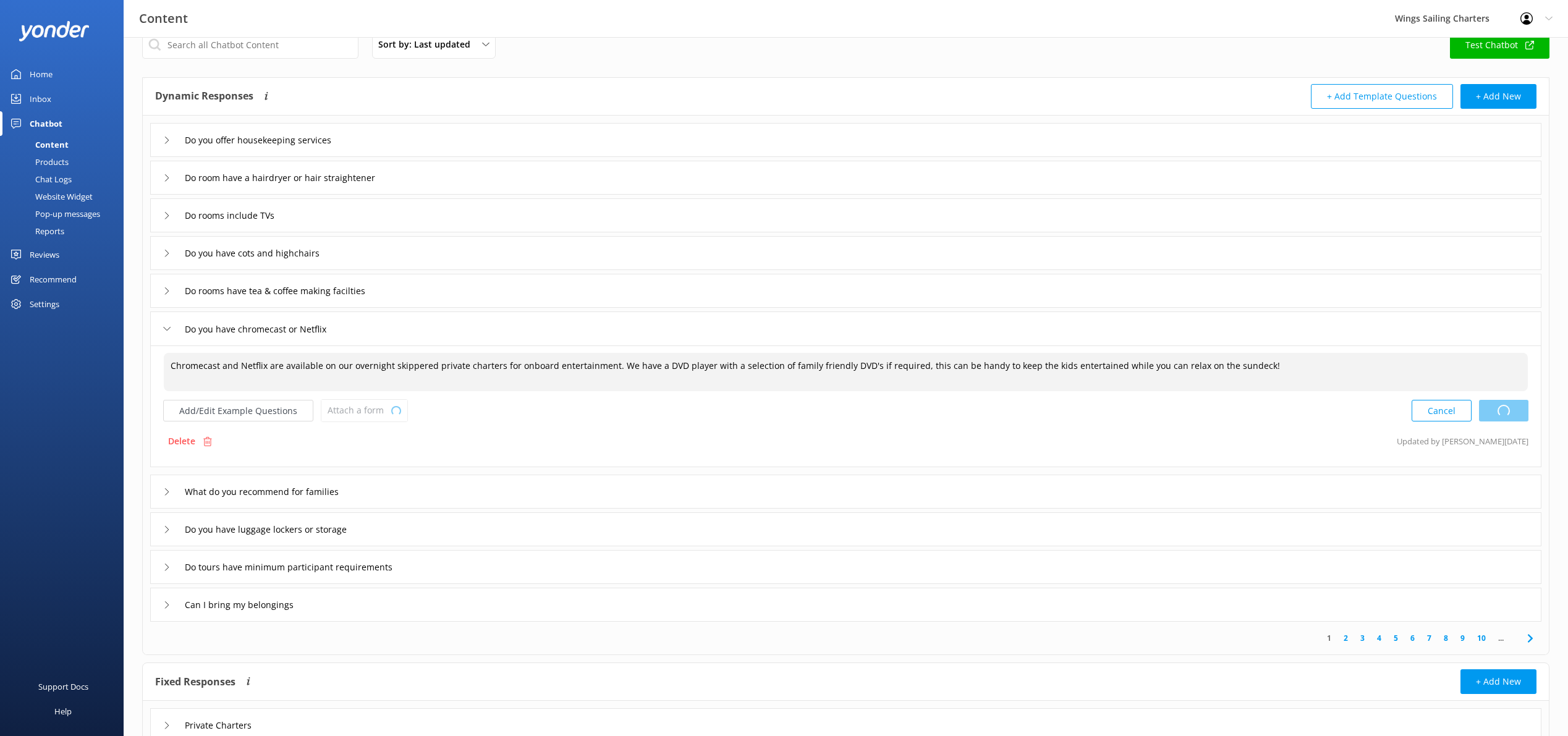
click at [1503, 410] on div "Cancel Loading.." at bounding box center [1470, 411] width 117 height 23
type textarea "Chromecast and Netflix are available on our overnight skippered private charter…"
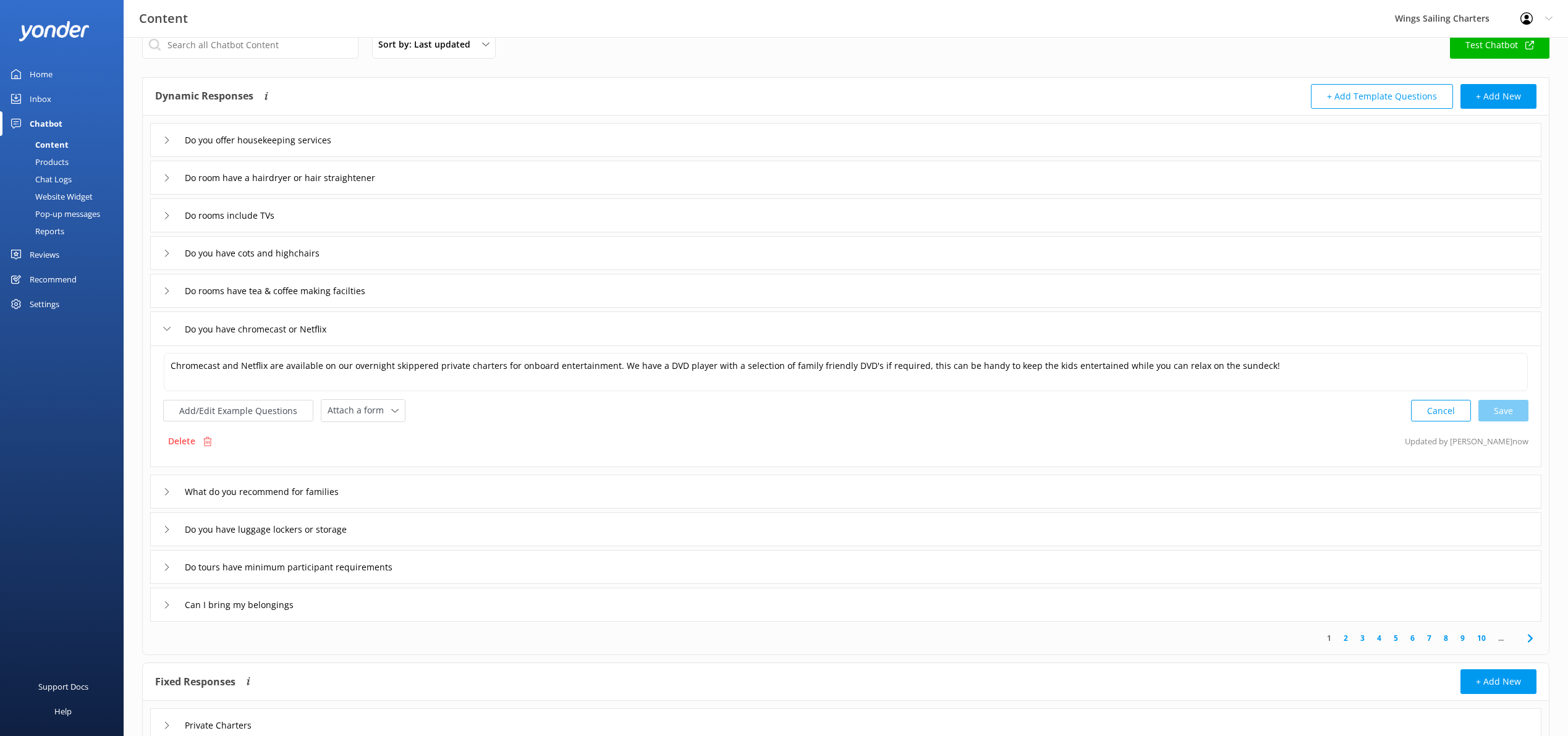
click at [164, 328] on icon at bounding box center [166, 328] width 7 height 7
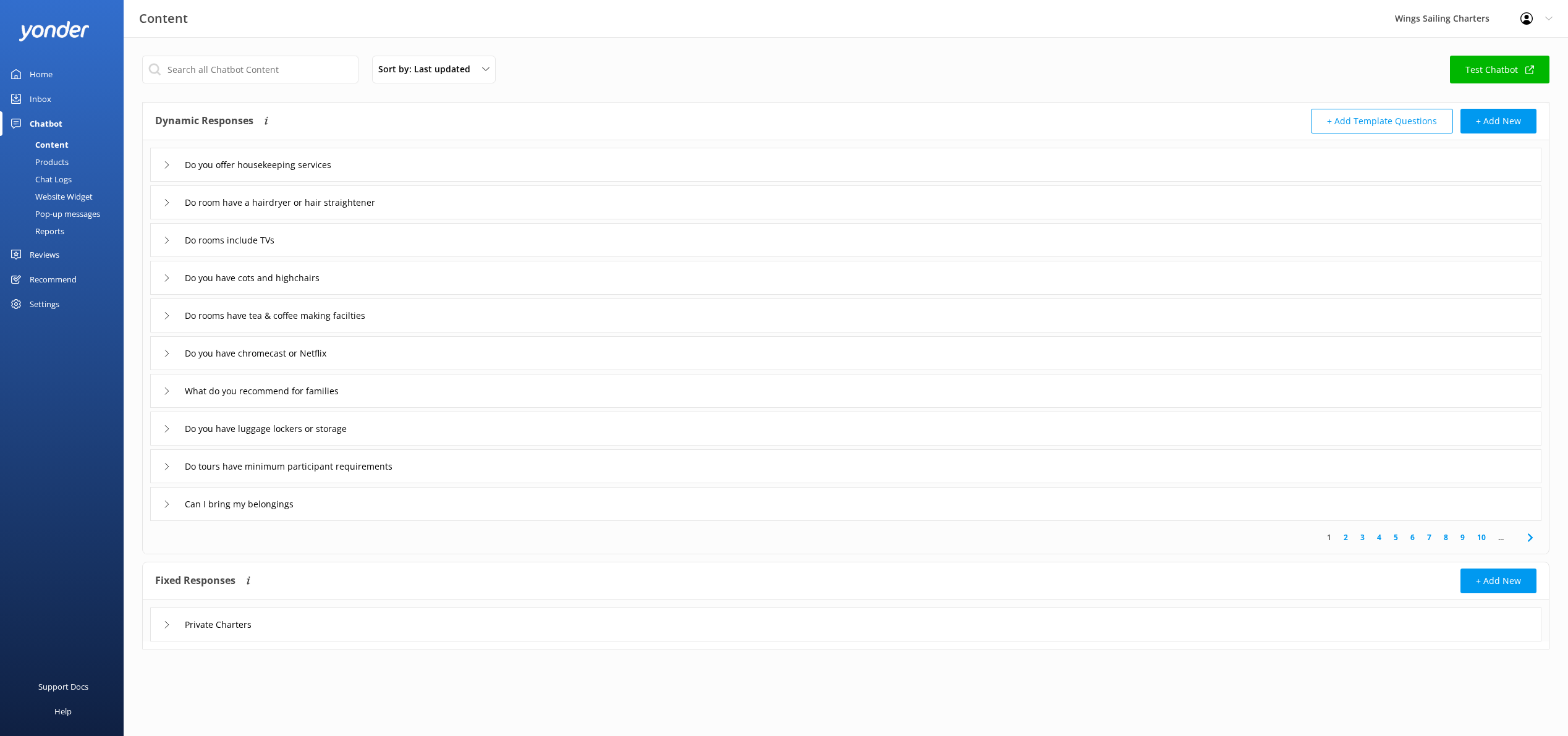
click at [167, 392] on icon at bounding box center [166, 391] width 7 height 7
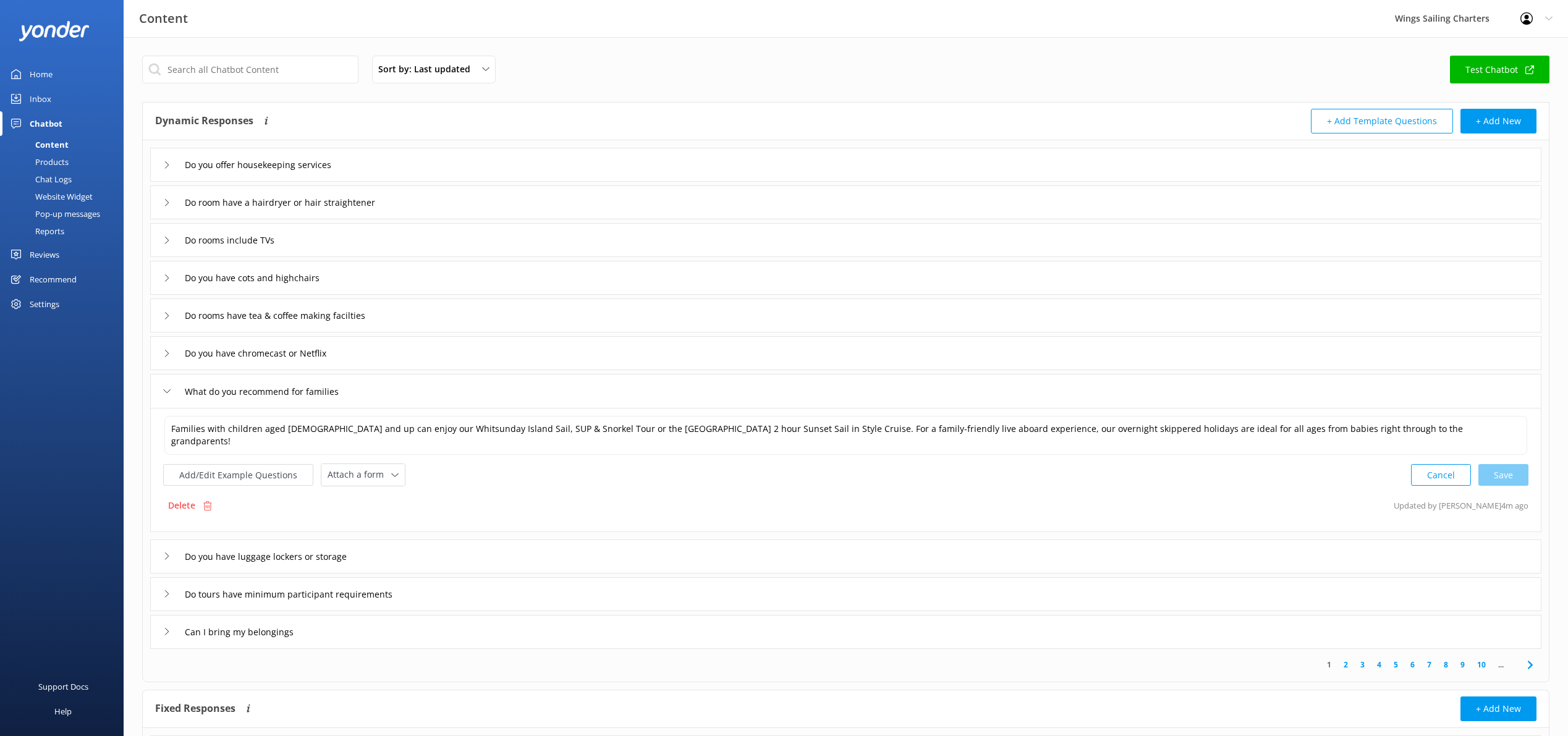
click at [166, 390] on icon at bounding box center [166, 391] width 7 height 7
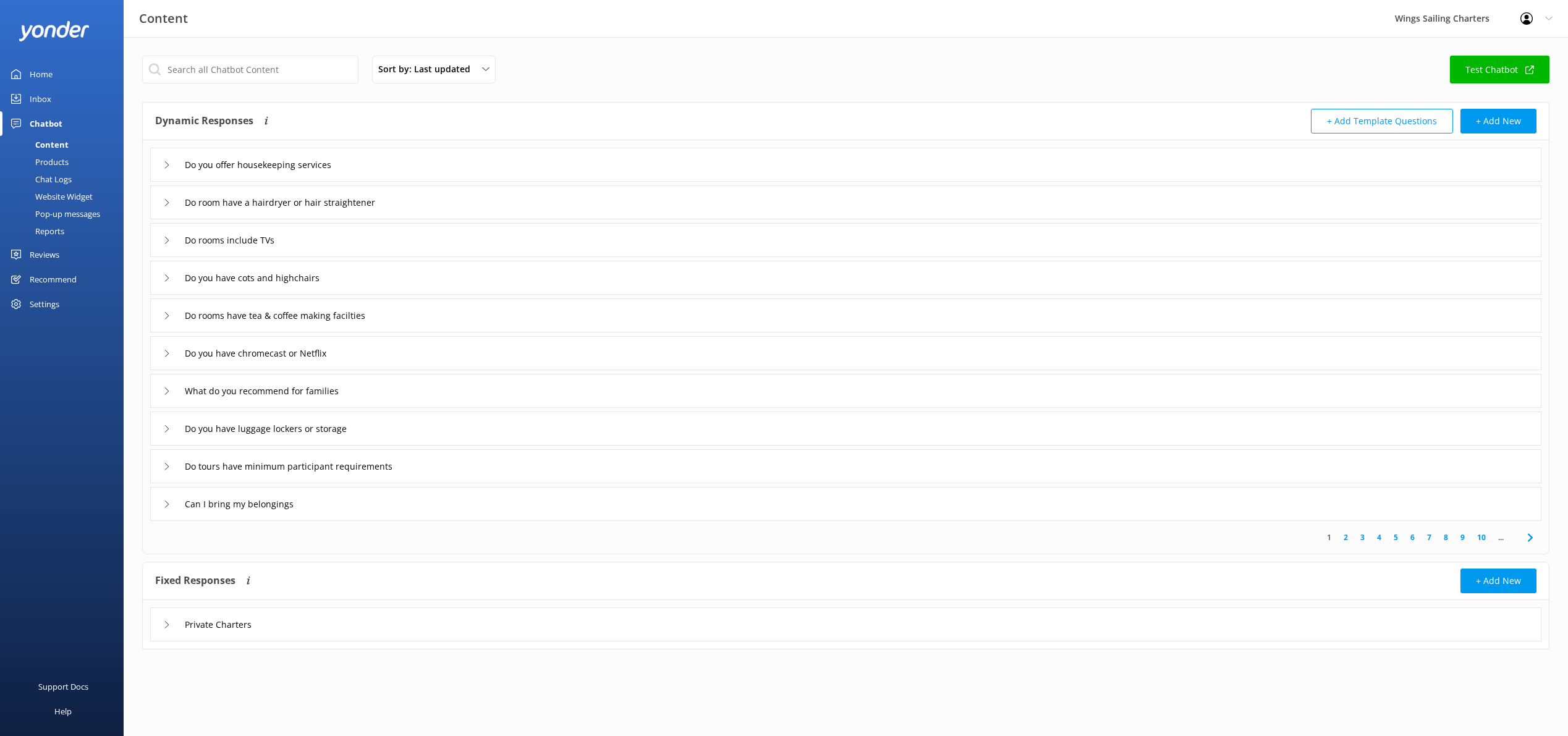
click at [168, 503] on icon at bounding box center [166, 504] width 7 height 7
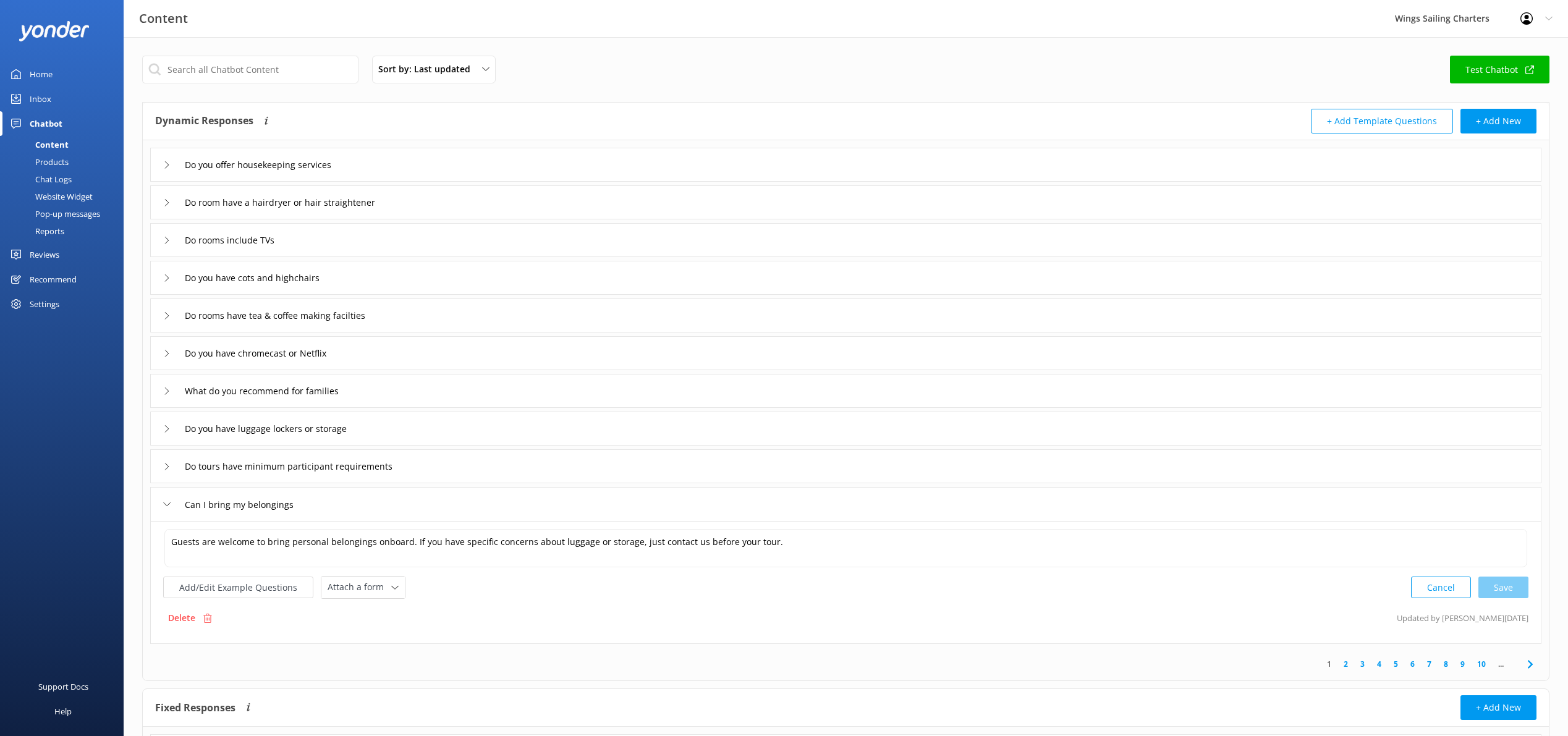
click at [164, 503] on icon at bounding box center [166, 504] width 7 height 7
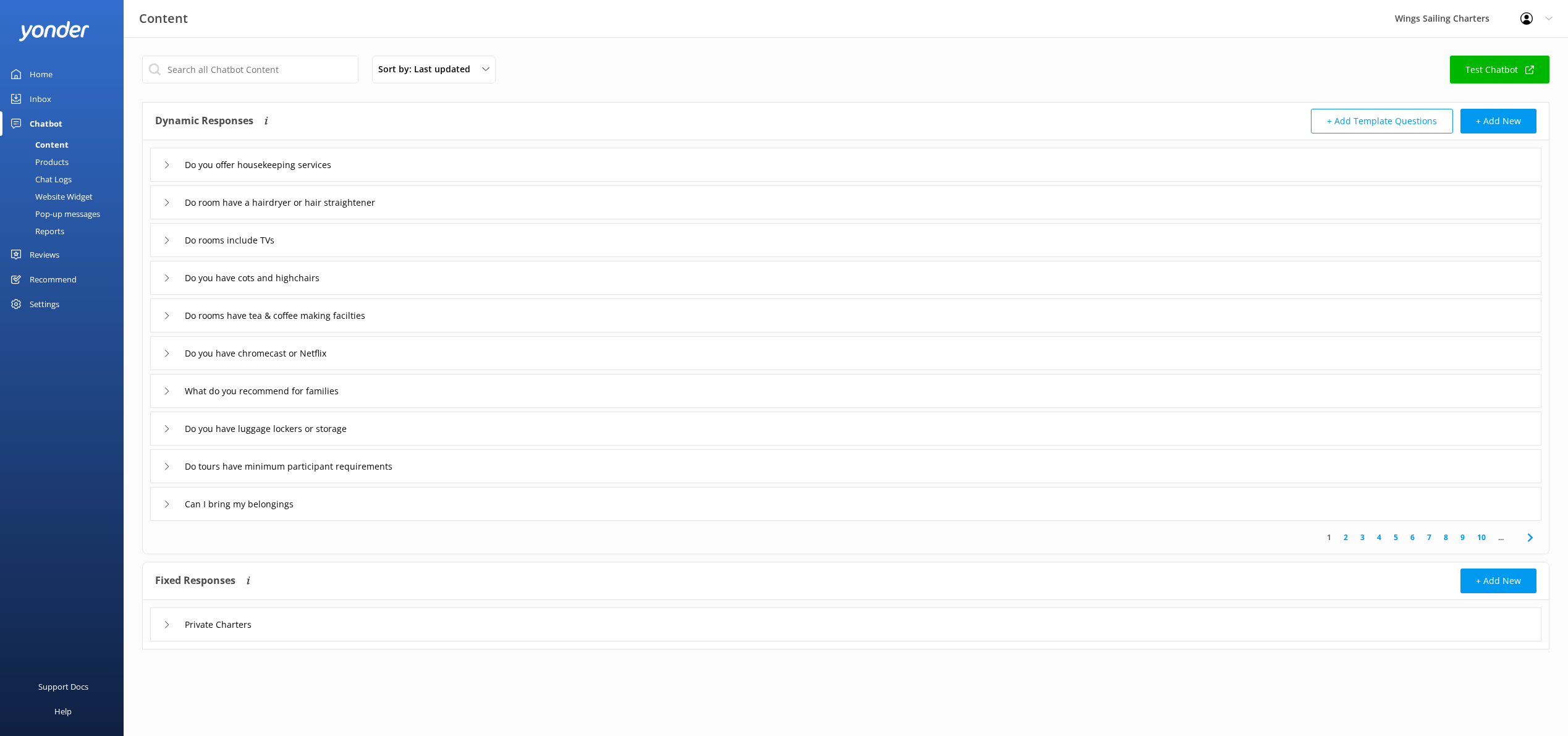
click at [58, 160] on div "Products" at bounding box center [37, 162] width 61 height 17
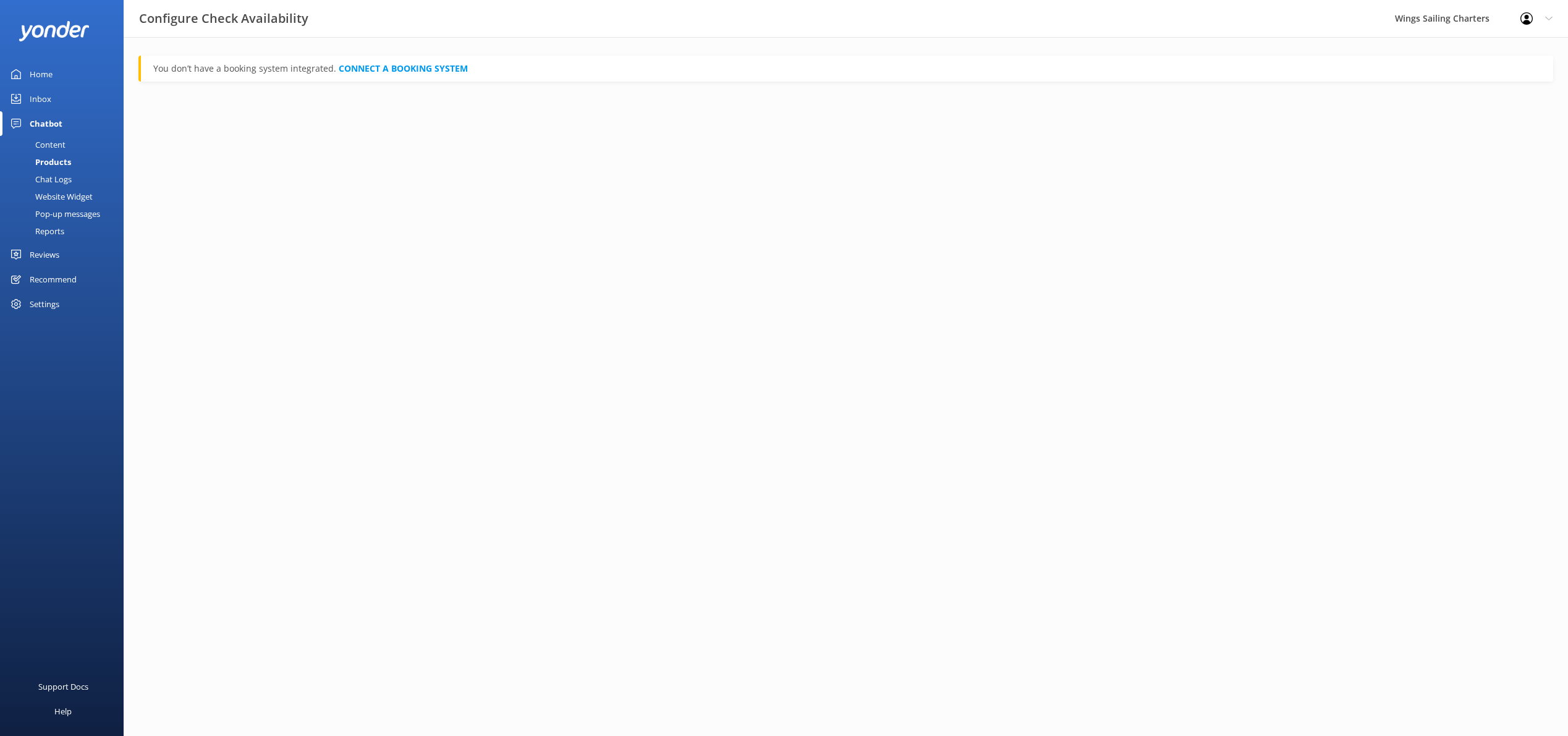
click at [45, 158] on div "Products" at bounding box center [39, 162] width 63 height 17
click at [47, 144] on div "Content" at bounding box center [37, 144] width 58 height 17
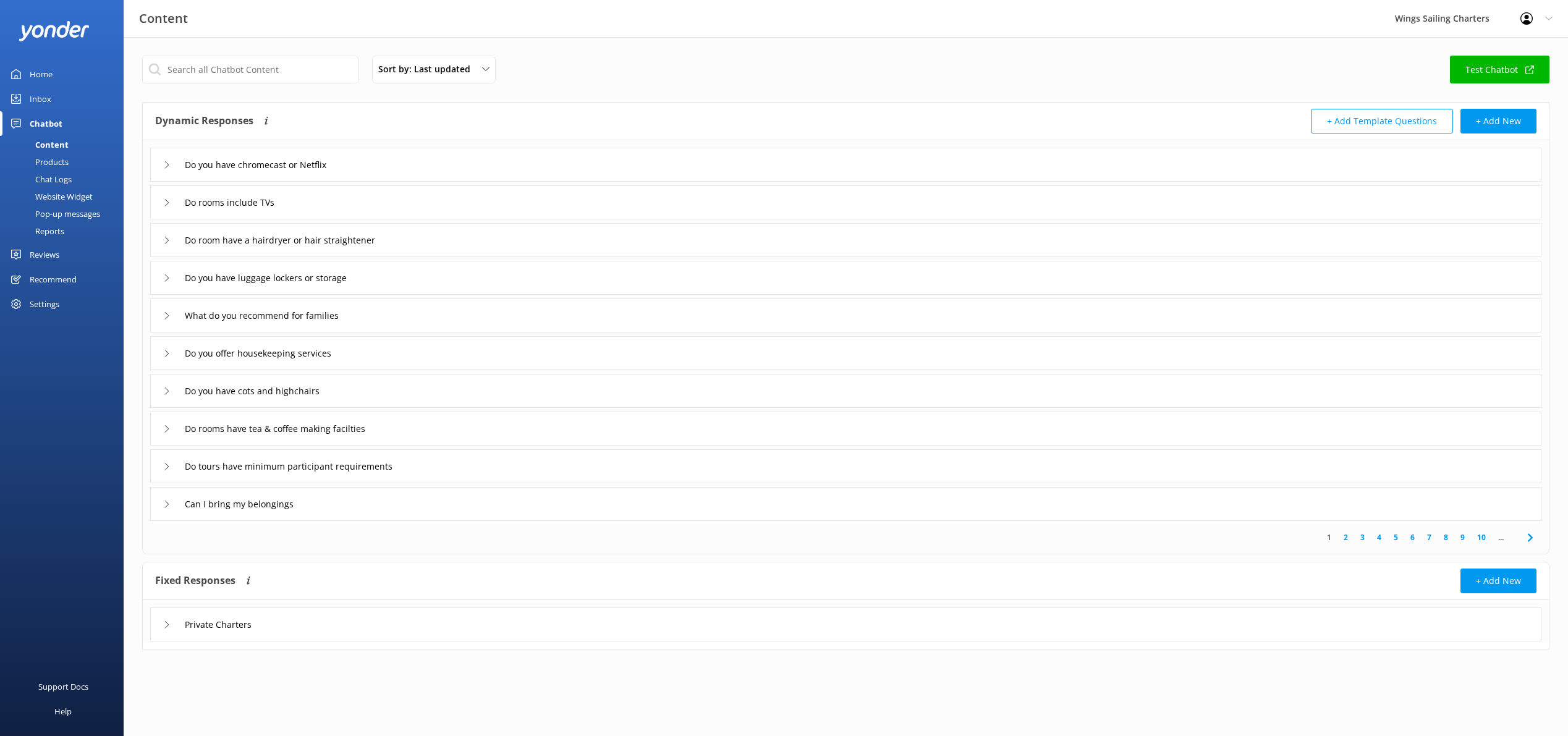
click at [47, 162] on div "Products" at bounding box center [37, 162] width 61 height 17
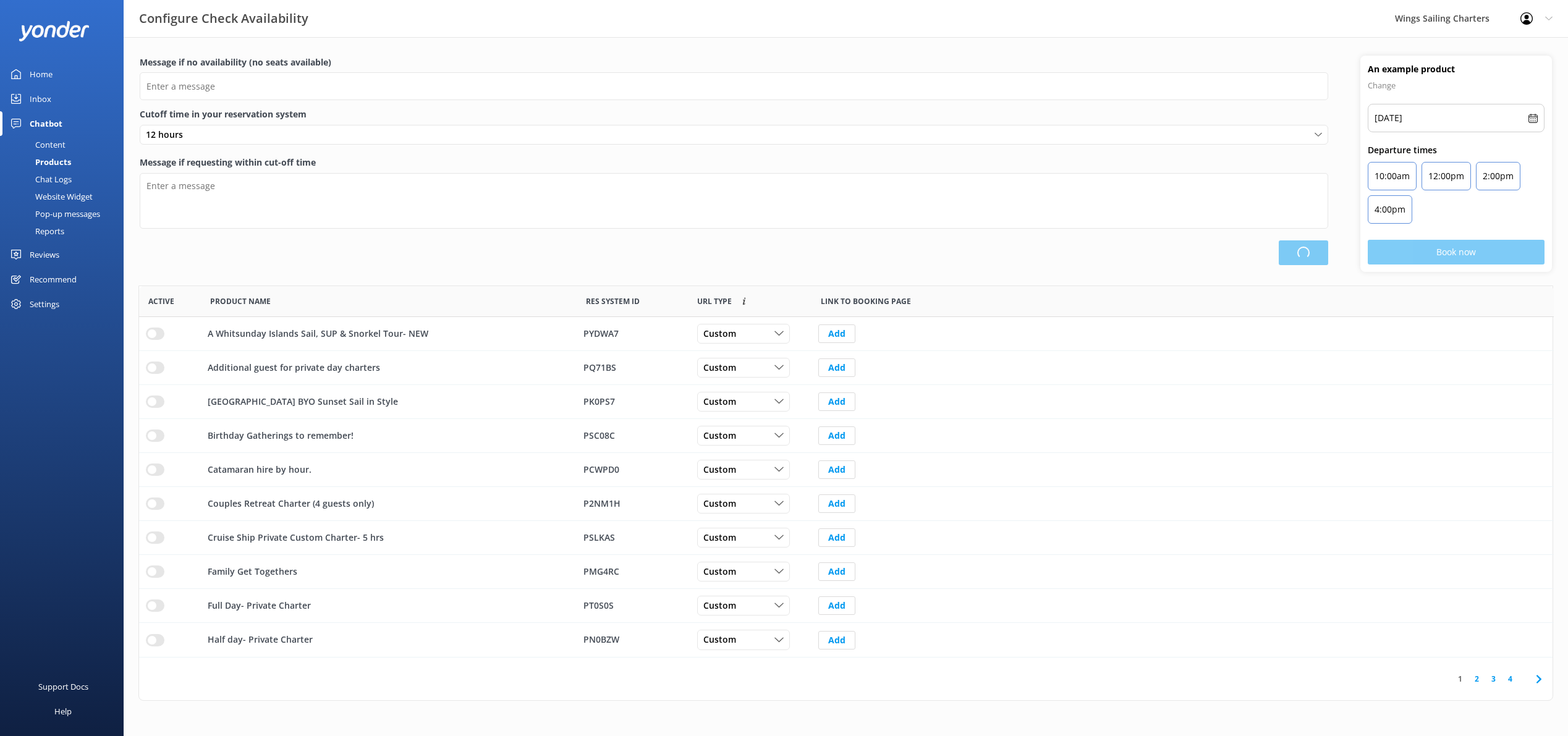
scroll to position [371, 1413]
type input "There are no seats available, please check an alternative day"
type textarea "Our online booking system closes {hours} prior to departure. Please contact us …"
click at [50, 142] on div "Content" at bounding box center [37, 144] width 58 height 17
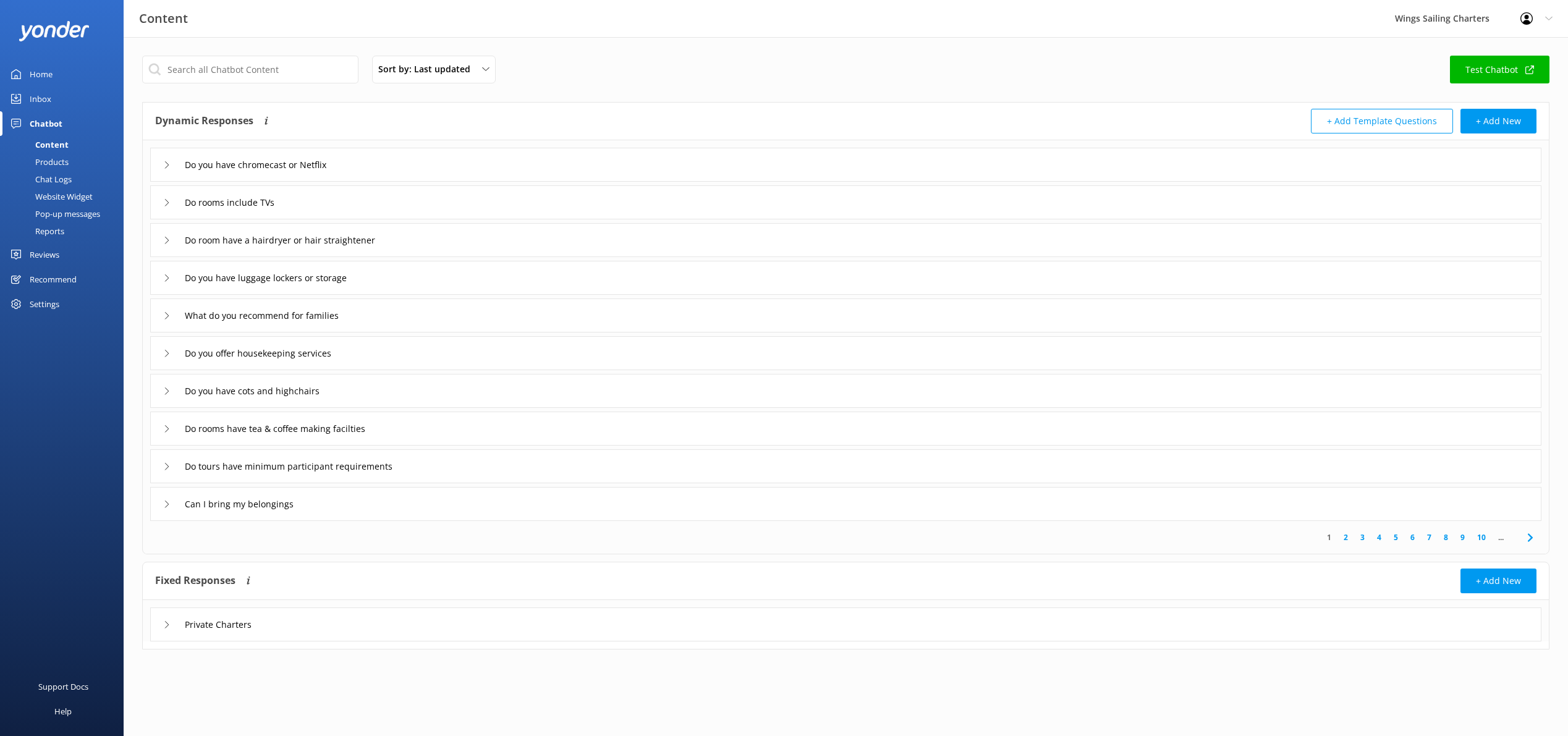
click at [50, 160] on div "Products" at bounding box center [37, 162] width 61 height 17
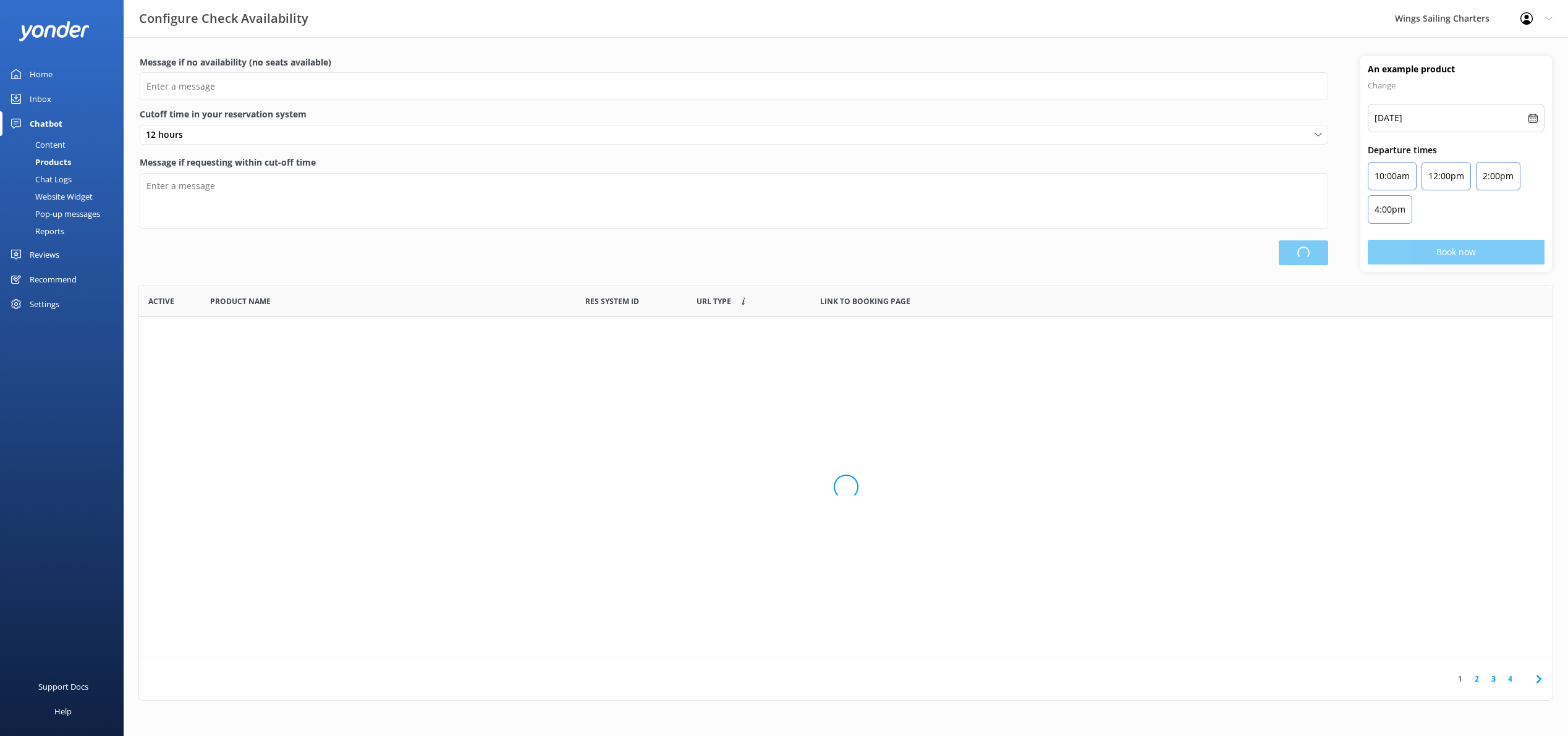
type input "There are no seats available, please check an alternative day"
type textarea "Our online booking system closes {hours} prior to departure. Please contact us …"
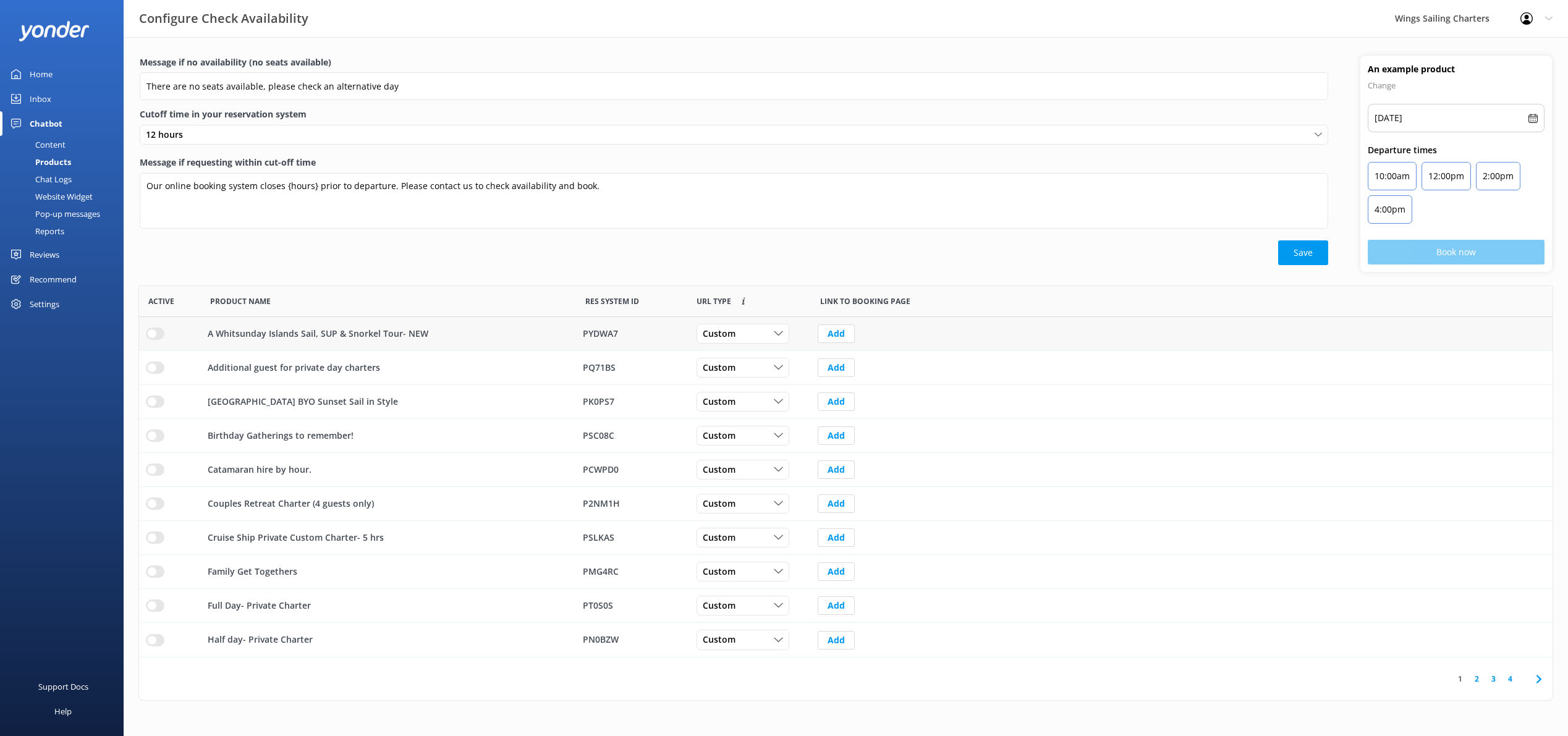
click at [292, 330] on p "A Whitsunday Islands Sail, SUP & Snorkel Tour- NEW" at bounding box center [318, 334] width 221 height 14
click at [47, 141] on div "Content" at bounding box center [37, 144] width 58 height 17
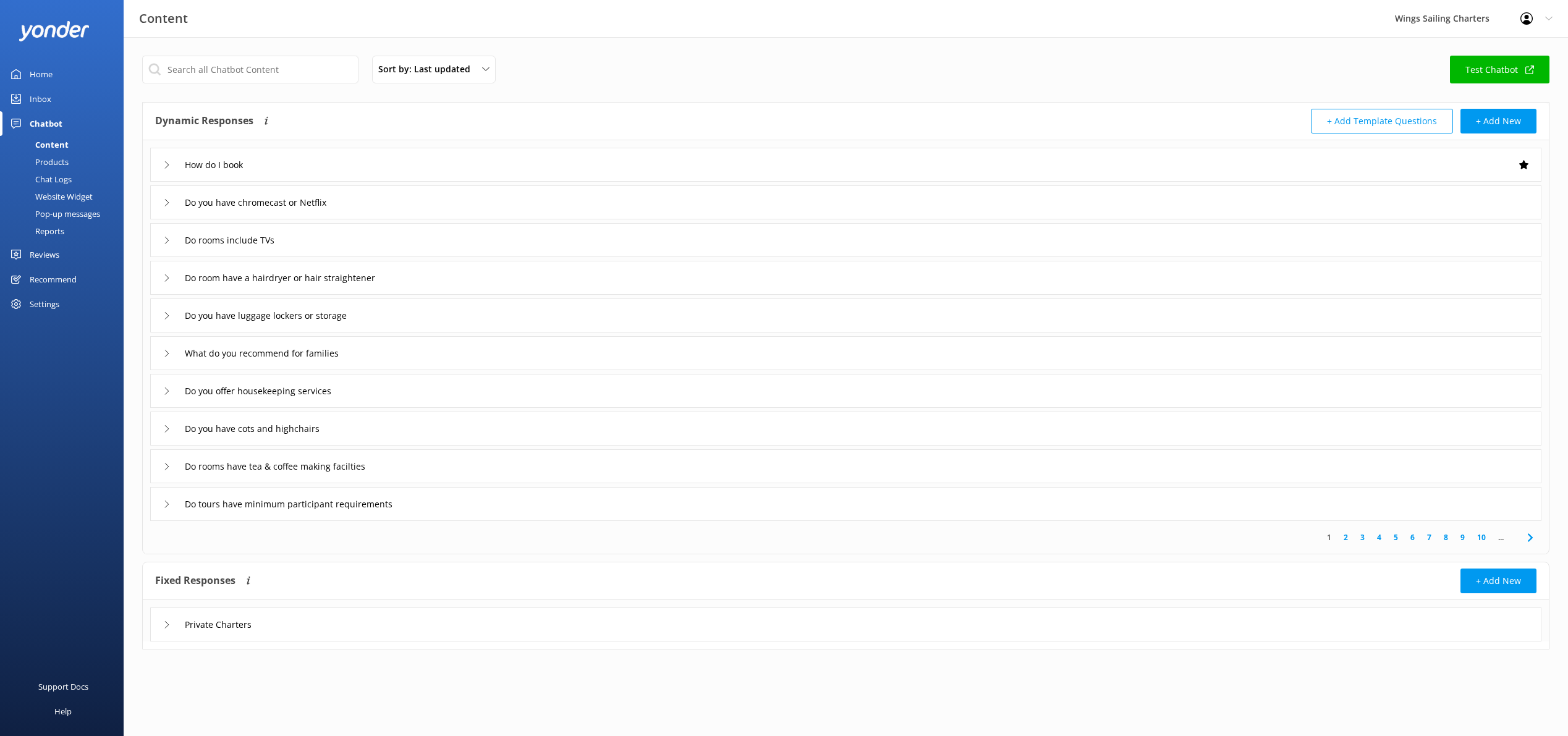
click at [163, 165] on icon at bounding box center [166, 165] width 7 height 7
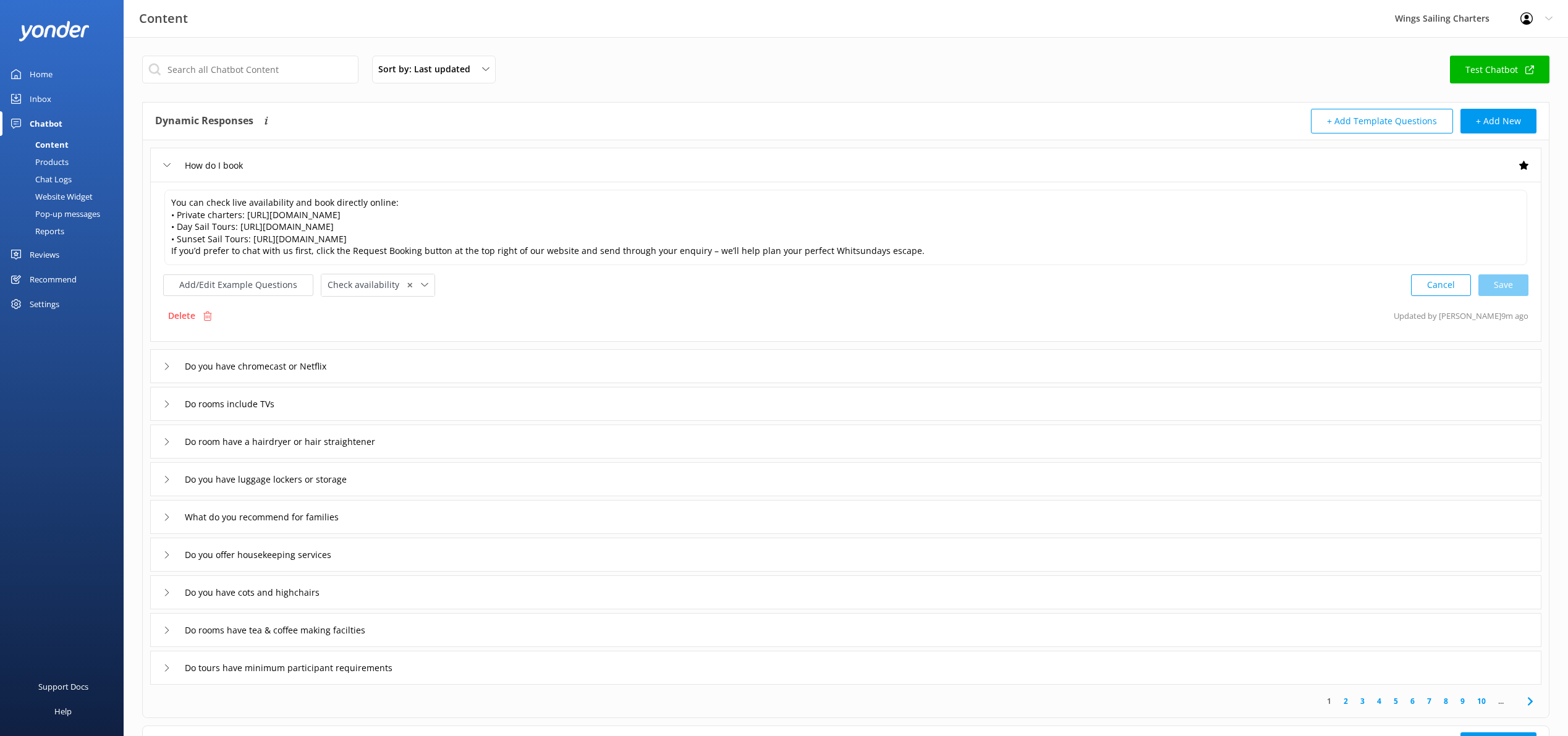
click at [56, 196] on div "Website Widget" at bounding box center [50, 196] width 85 height 17
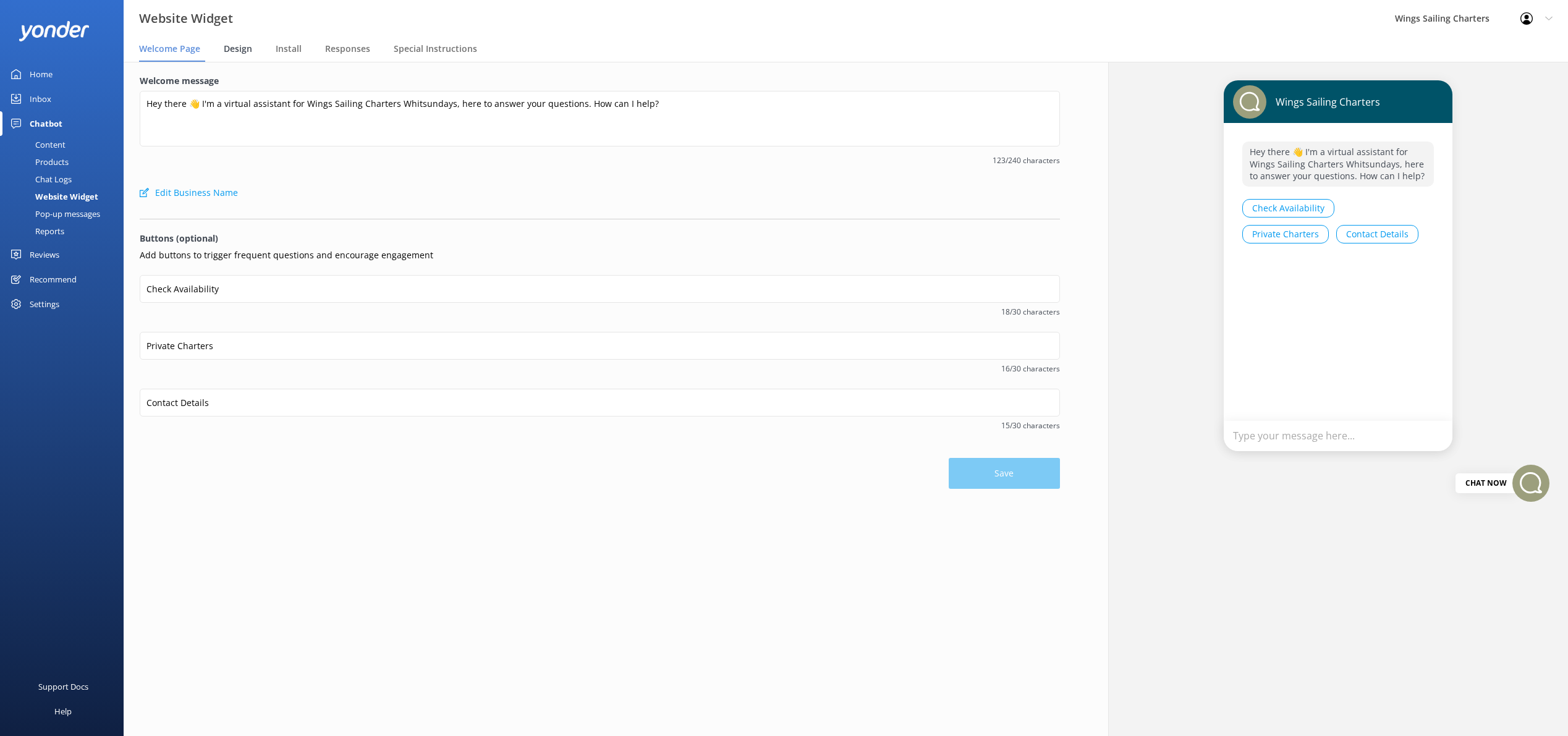
click at [237, 50] on span "Design" at bounding box center [237, 49] width 28 height 12
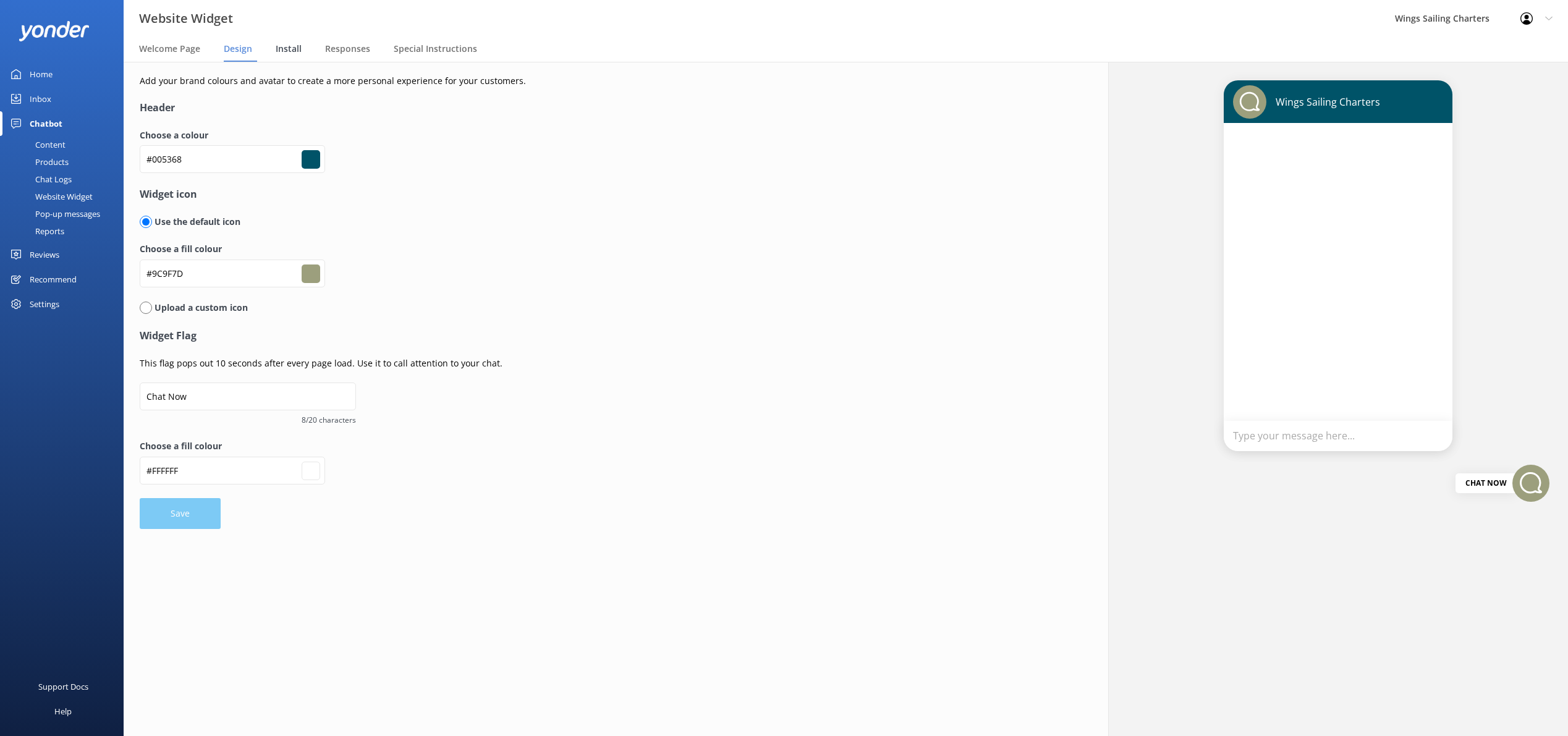
click at [286, 49] on span "Install" at bounding box center [288, 49] width 26 height 12
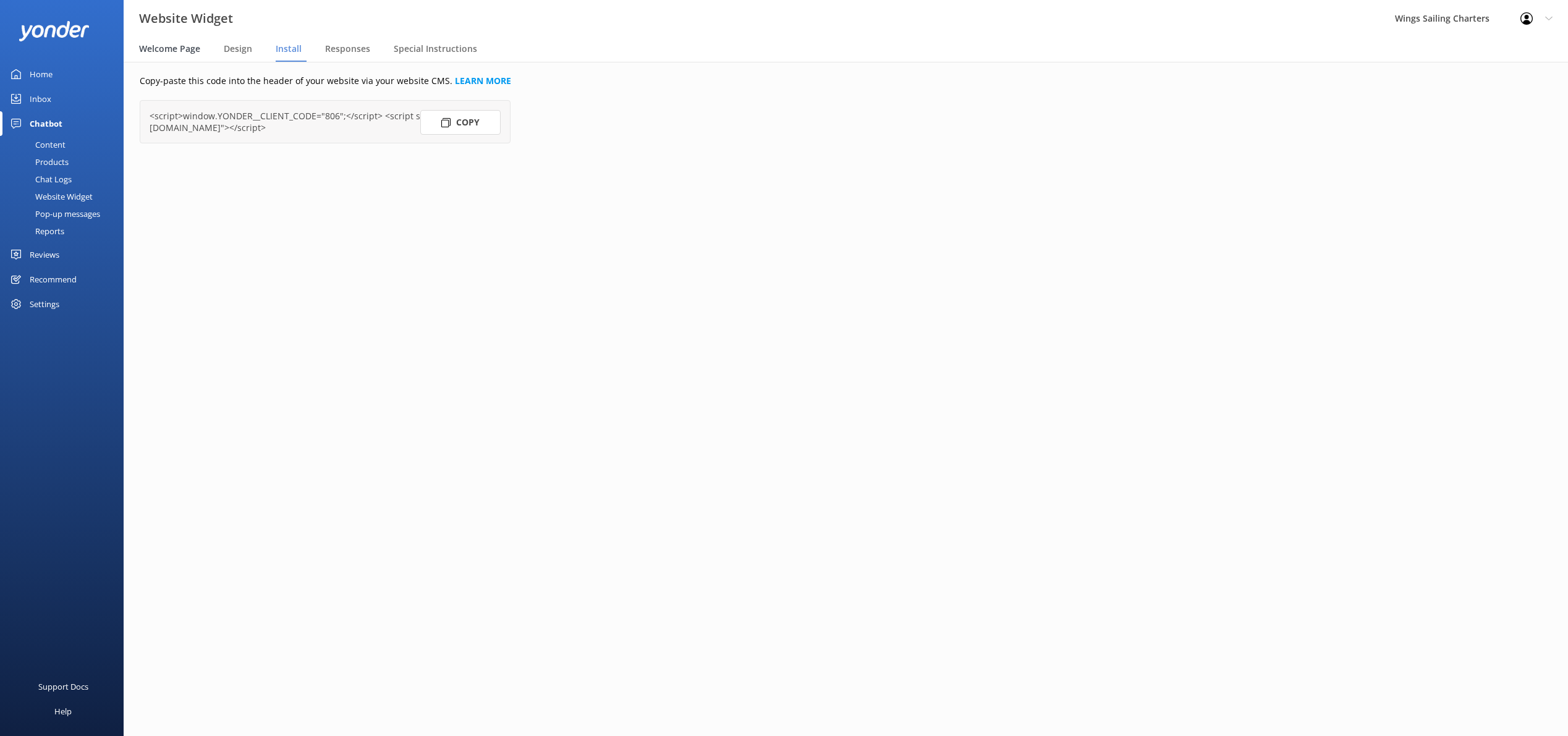
click at [177, 50] on span "Welcome Page" at bounding box center [169, 49] width 61 height 12
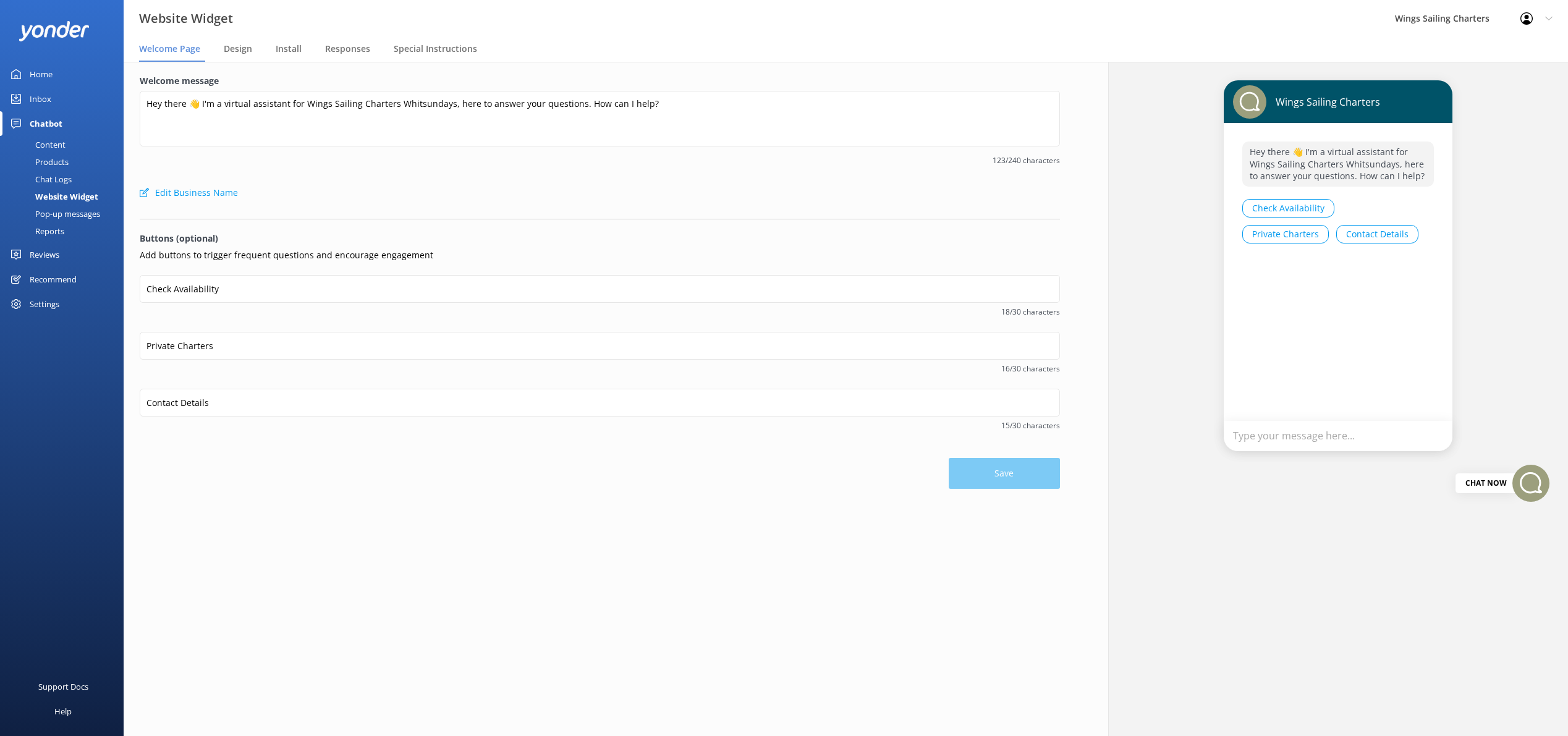
click at [41, 69] on div "Home" at bounding box center [41, 74] width 23 height 24
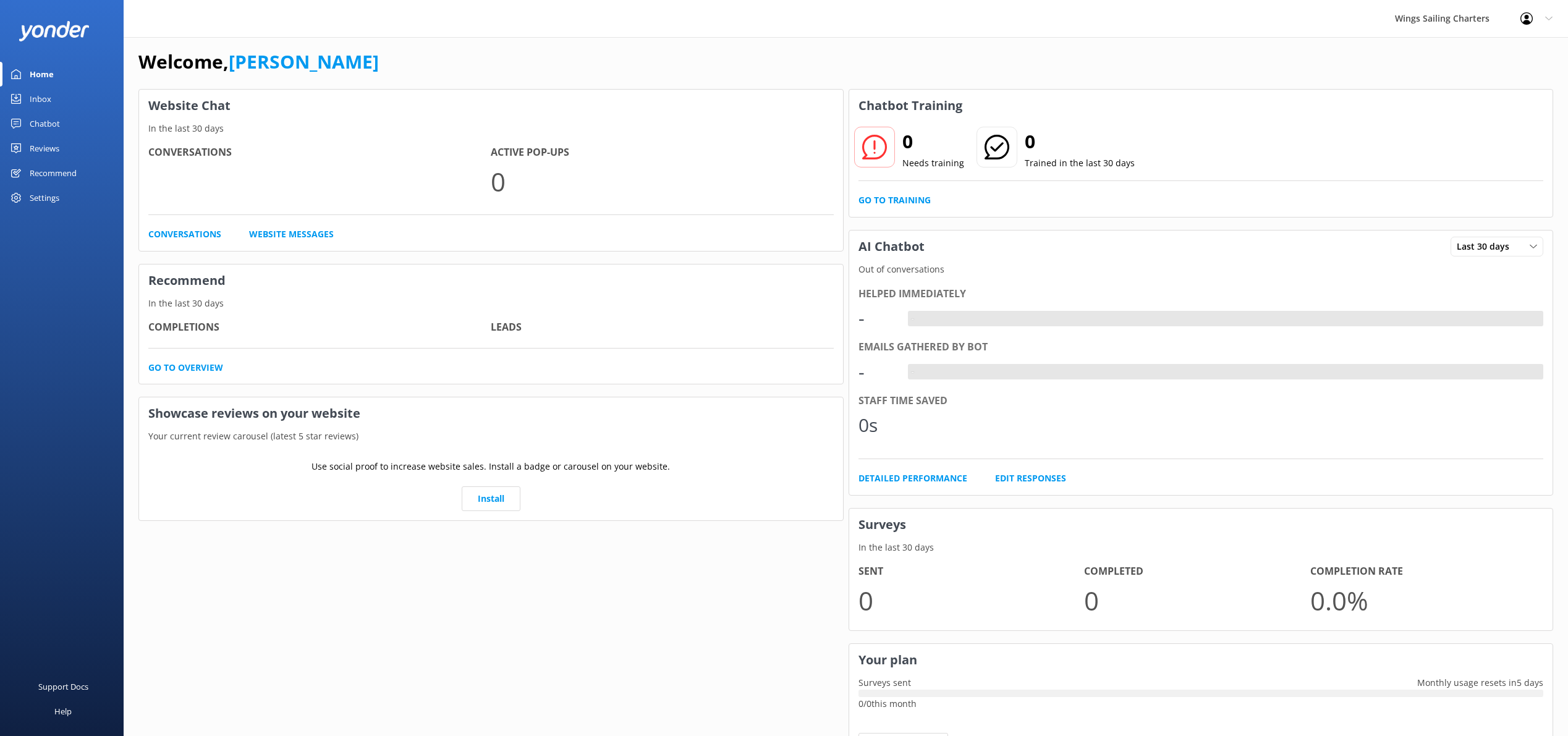
scroll to position [10, 0]
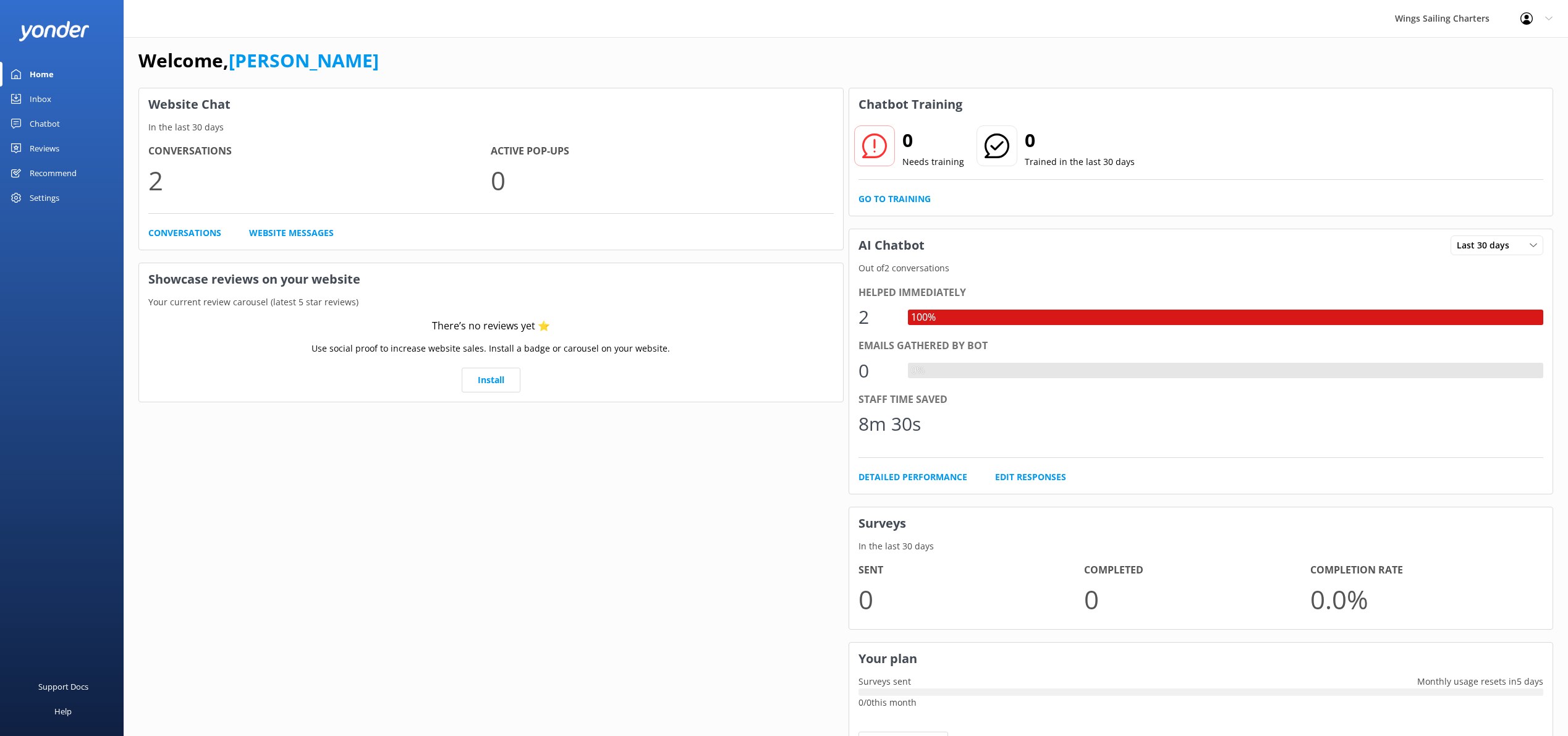
click at [34, 122] on div "Chatbot" at bounding box center [45, 123] width 30 height 24
